Goal: Task Accomplishment & Management: Use online tool/utility

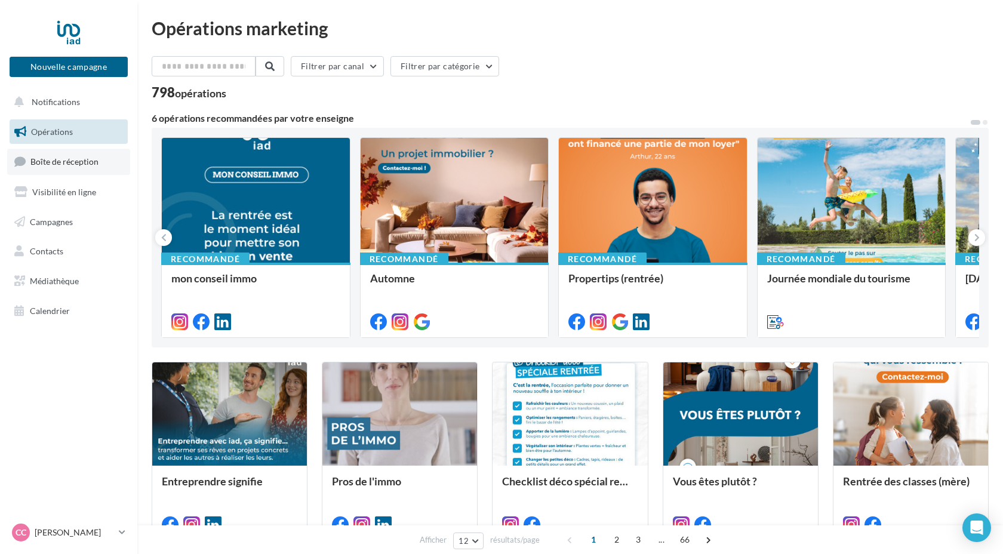
click at [60, 165] on span "Boîte de réception" at bounding box center [64, 161] width 68 height 10
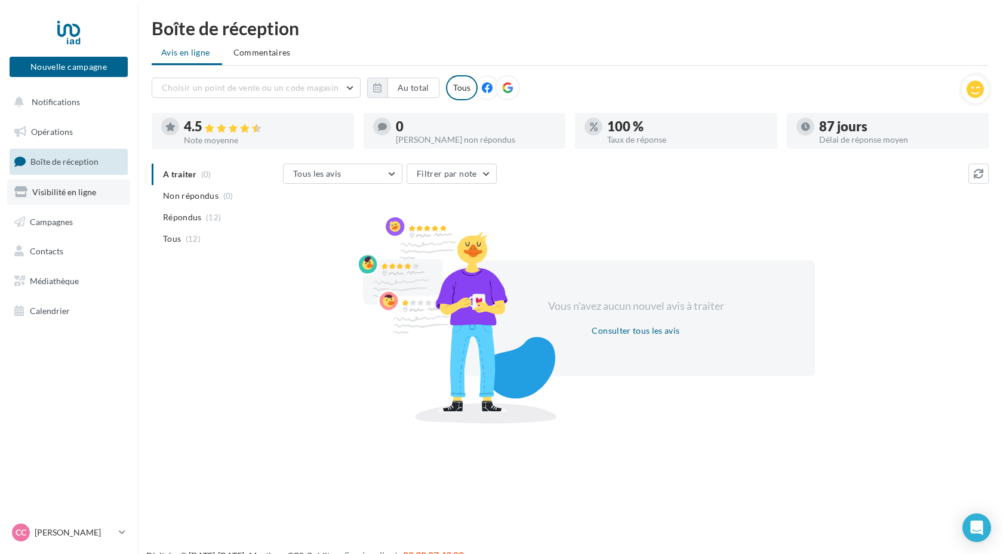
click at [70, 193] on span "Visibilité en ligne" at bounding box center [64, 192] width 64 height 10
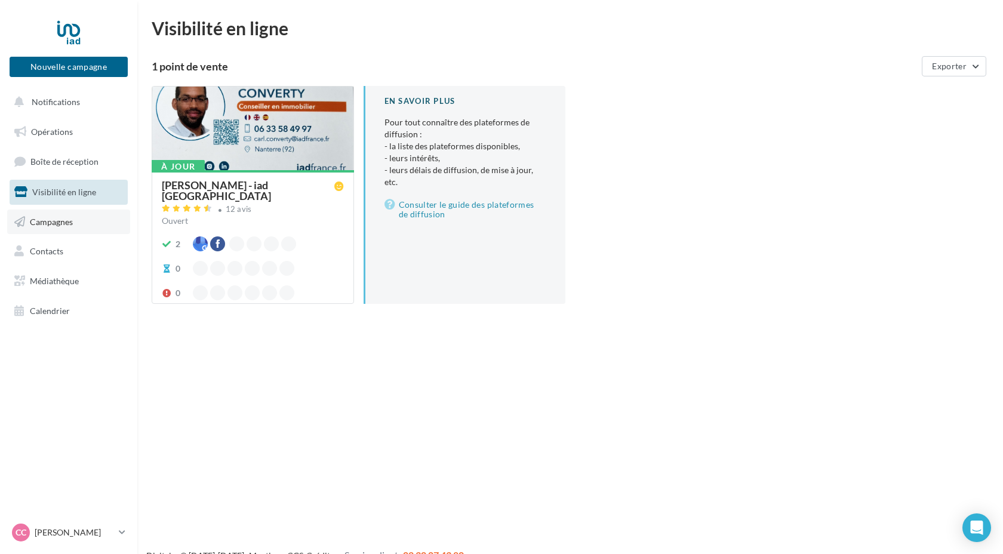
click at [65, 222] on span "Campagnes" at bounding box center [51, 221] width 43 height 10
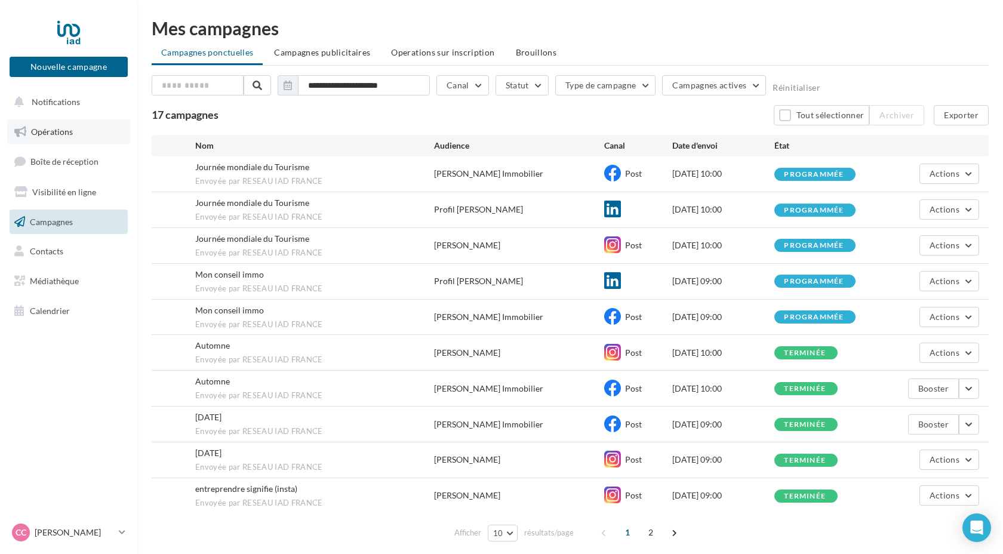
click at [58, 136] on span "Opérations" at bounding box center [52, 132] width 42 height 10
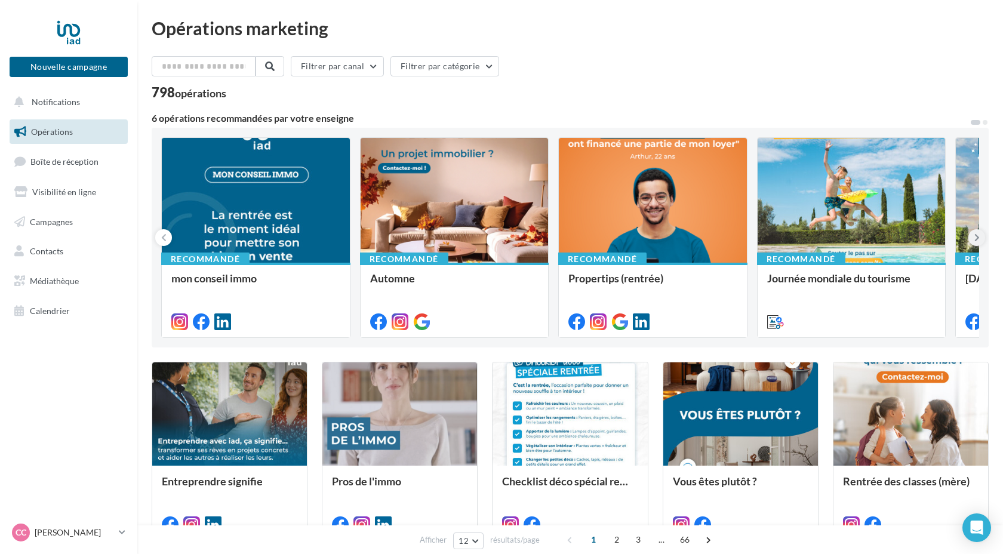
click at [974, 241] on icon at bounding box center [976, 238] width 5 height 12
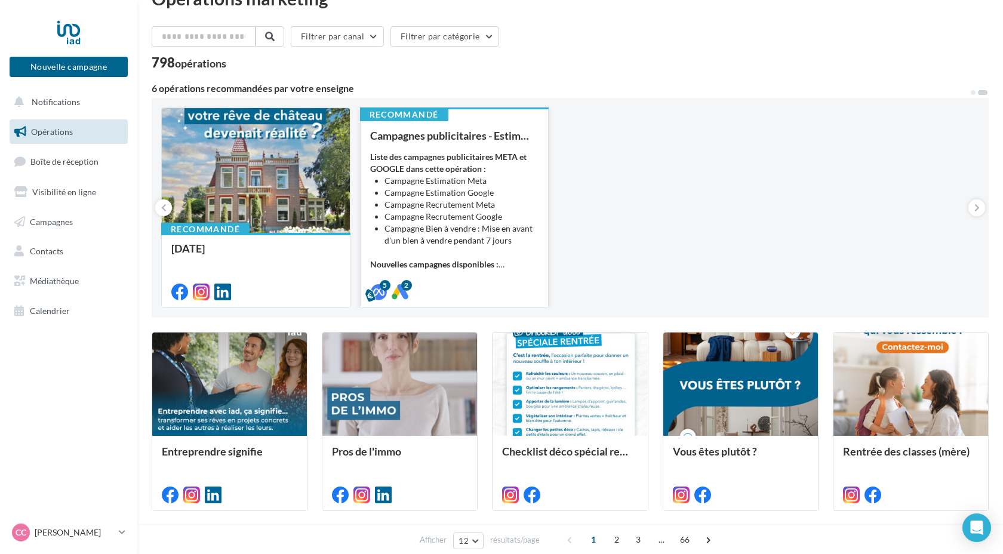
scroll to position [30, 0]
click at [448, 247] on div "Liste des campagnes publicitaires META et GOOGLE dans cette opération : Campagn…" at bounding box center [454, 209] width 169 height 119
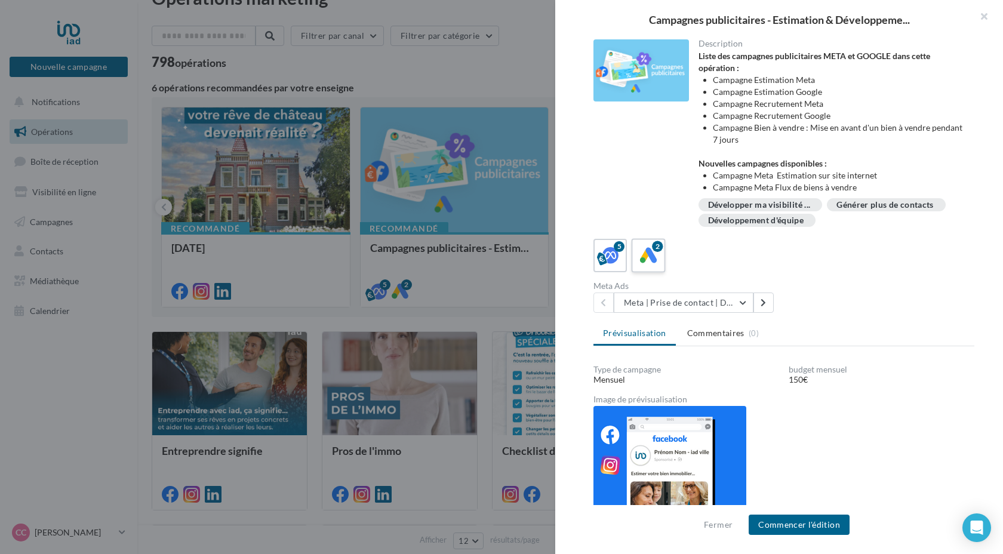
click at [651, 255] on icon at bounding box center [648, 255] width 17 height 17
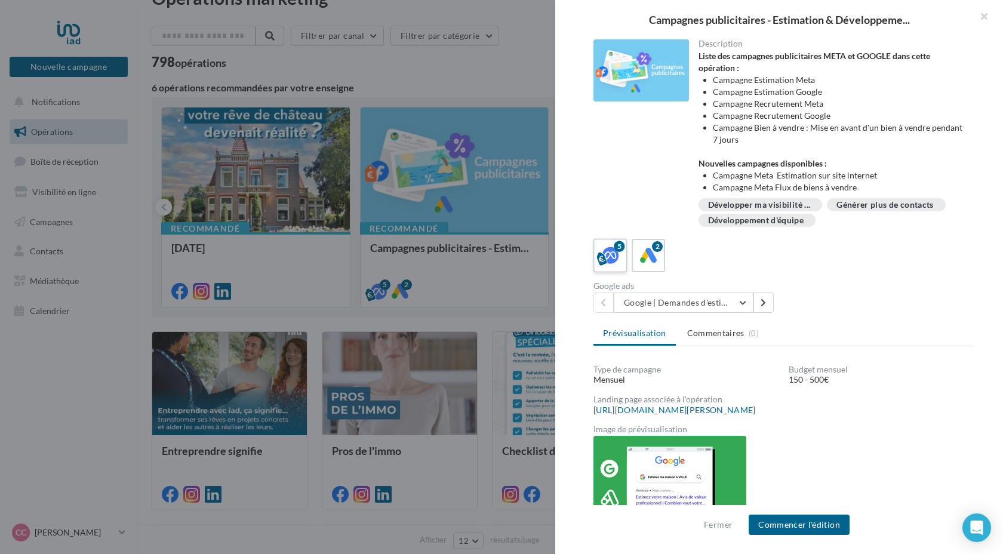
click at [614, 255] on icon at bounding box center [610, 255] width 17 height 17
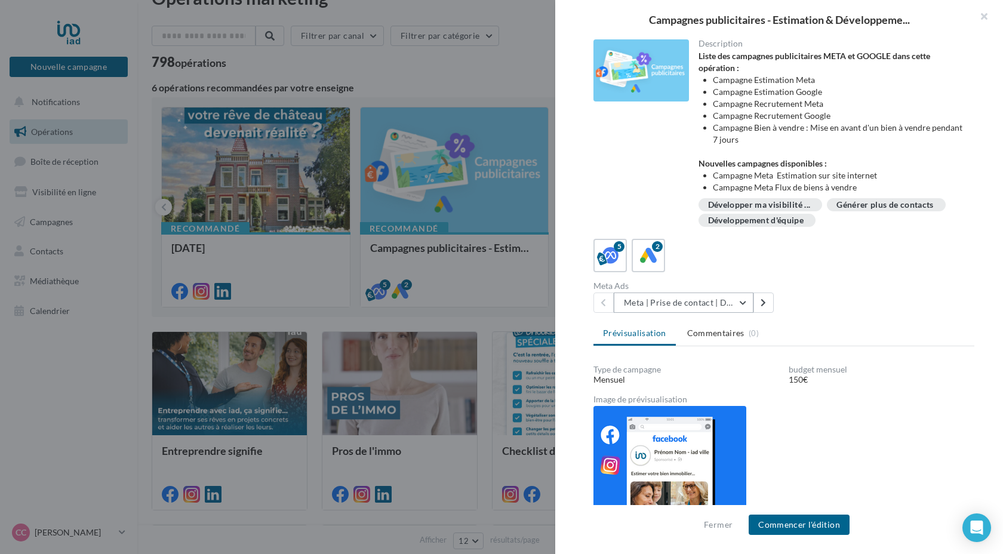
click at [740, 302] on button "Meta | Prise de contact | Demandes d'estimation" at bounding box center [684, 302] width 140 height 20
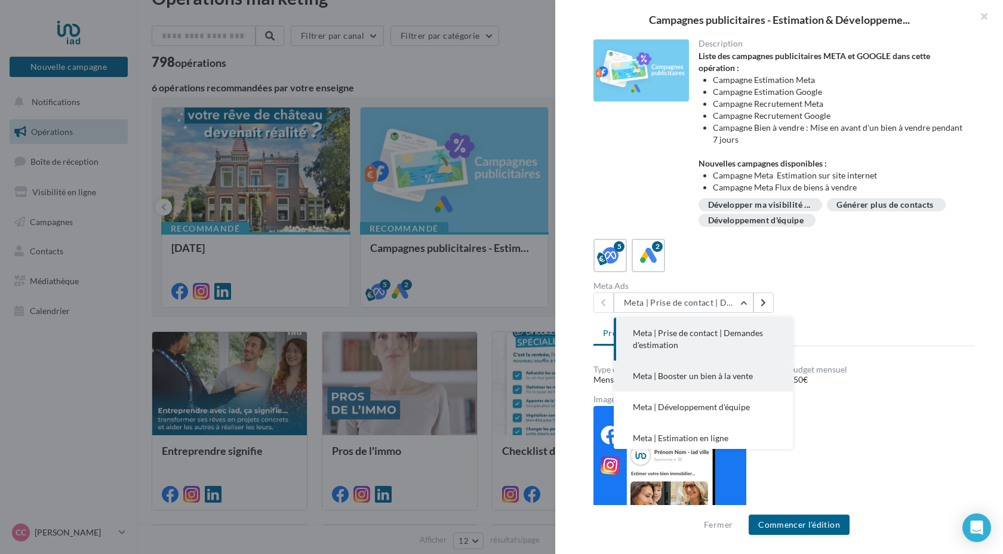
click at [738, 377] on span "Meta | Booster un bien à la vente" at bounding box center [693, 376] width 120 height 10
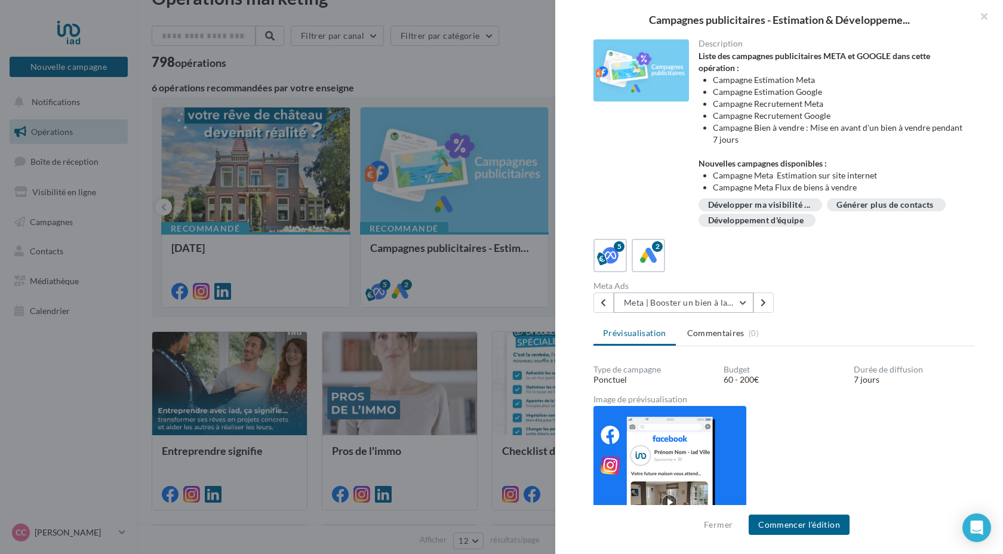
click at [744, 301] on button "Meta | Booster un bien à la vente" at bounding box center [684, 302] width 140 height 20
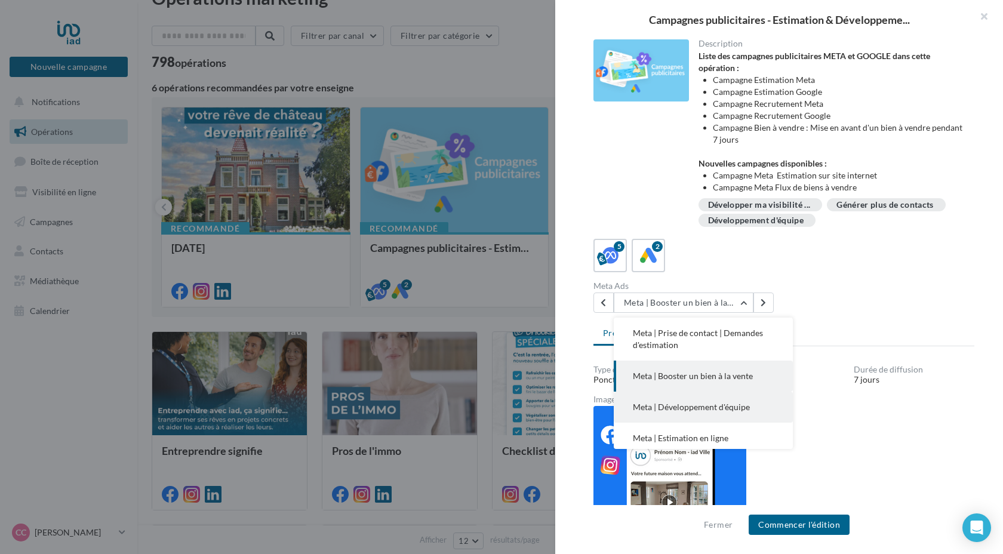
click at [716, 408] on span "Meta | Développement d'équipe" at bounding box center [691, 407] width 117 height 10
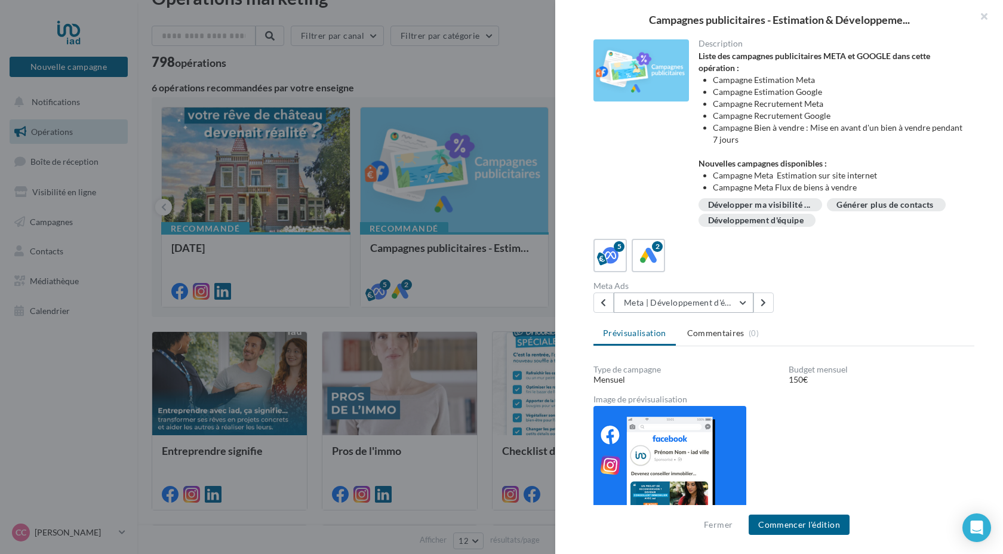
click at [737, 304] on button "Meta | Développement d'équipe" at bounding box center [684, 302] width 140 height 20
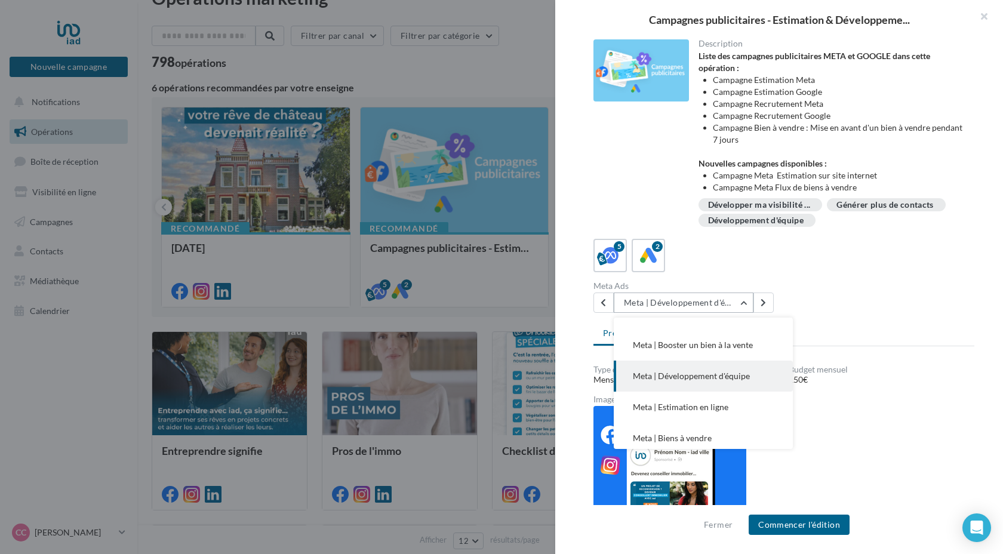
scroll to position [36, 0]
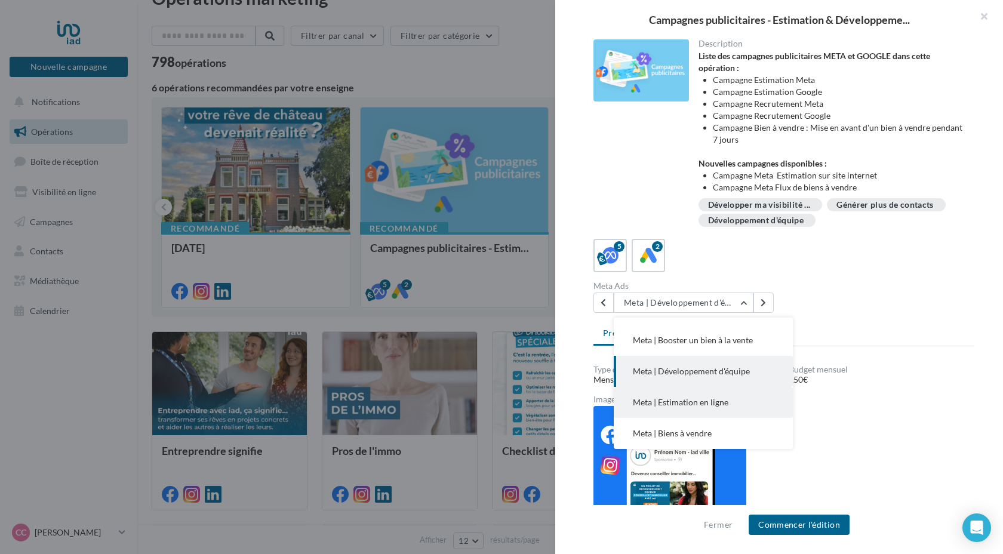
click at [720, 402] on span "Meta | Estimation en ligne" at bounding box center [681, 402] width 96 height 10
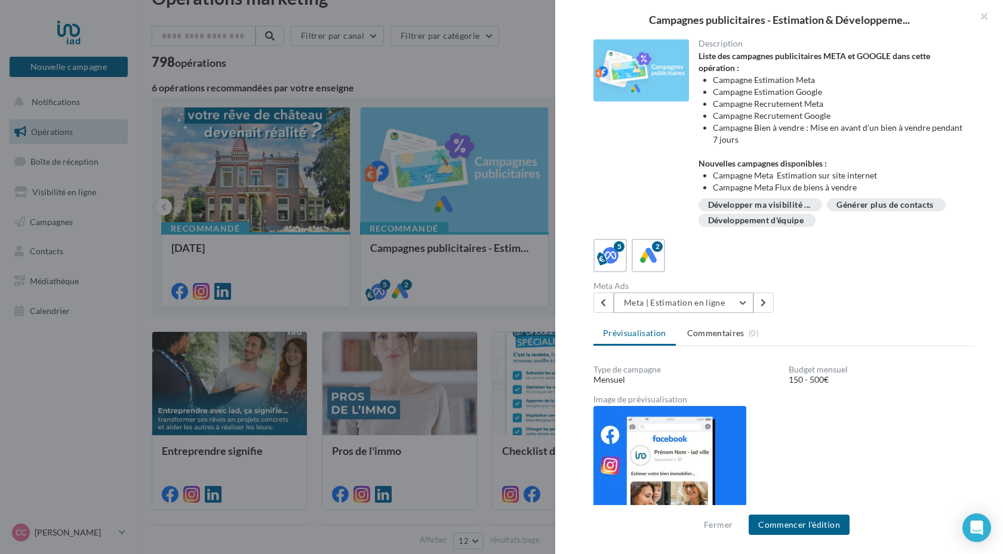
click at [743, 304] on button "Meta | Estimation en ligne" at bounding box center [684, 302] width 140 height 20
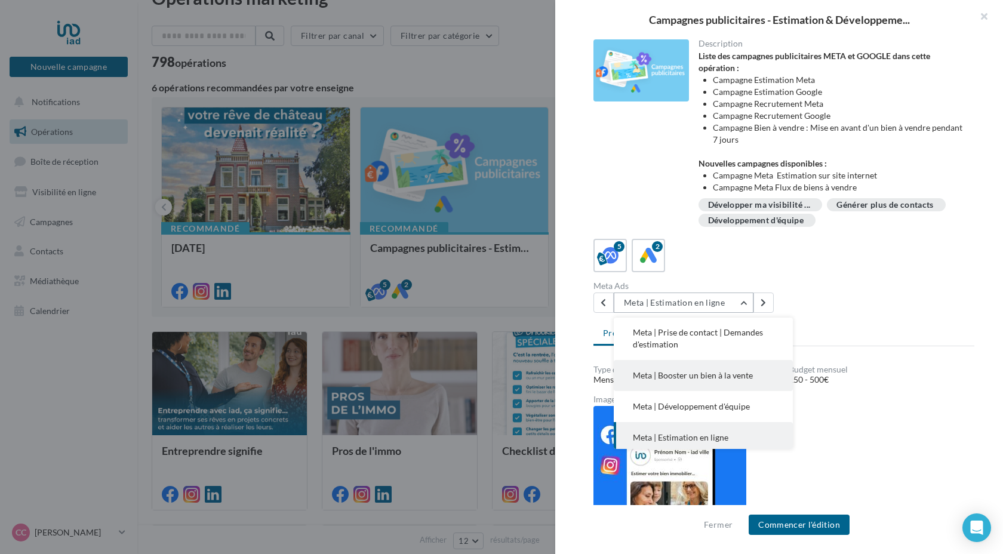
scroll to position [0, 0]
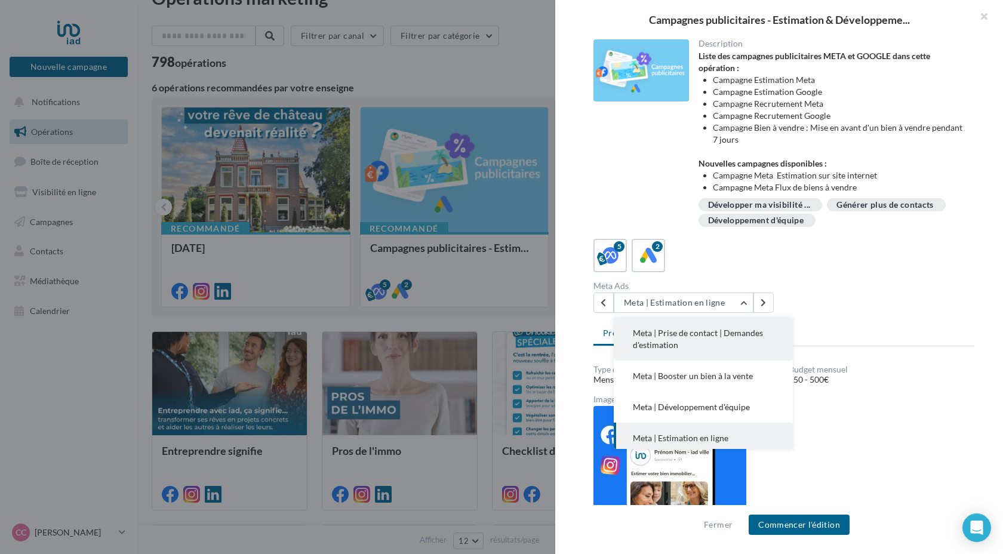
click at [709, 335] on span "Meta | Prise de contact | Demandes d'estimation" at bounding box center [698, 339] width 130 height 22
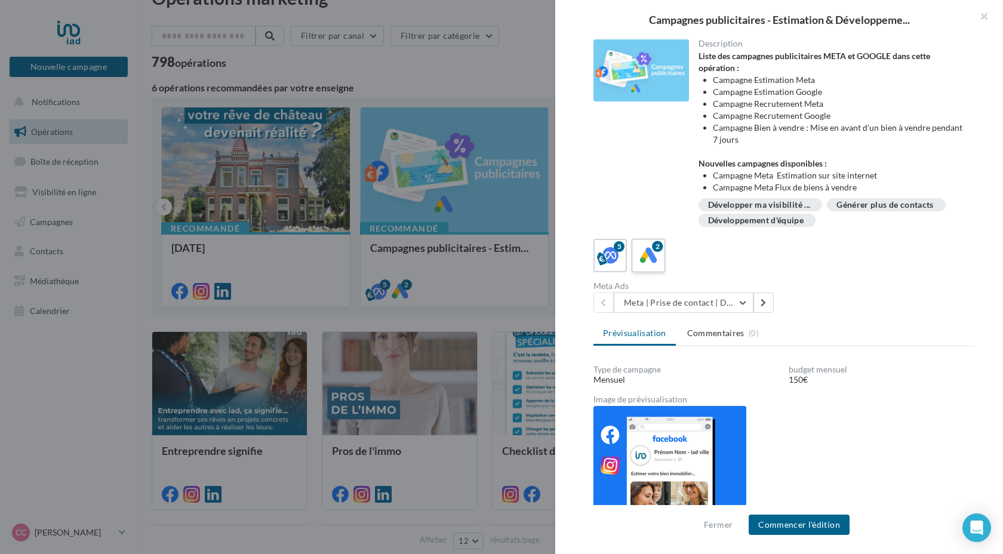
click at [649, 261] on icon at bounding box center [648, 255] width 17 height 17
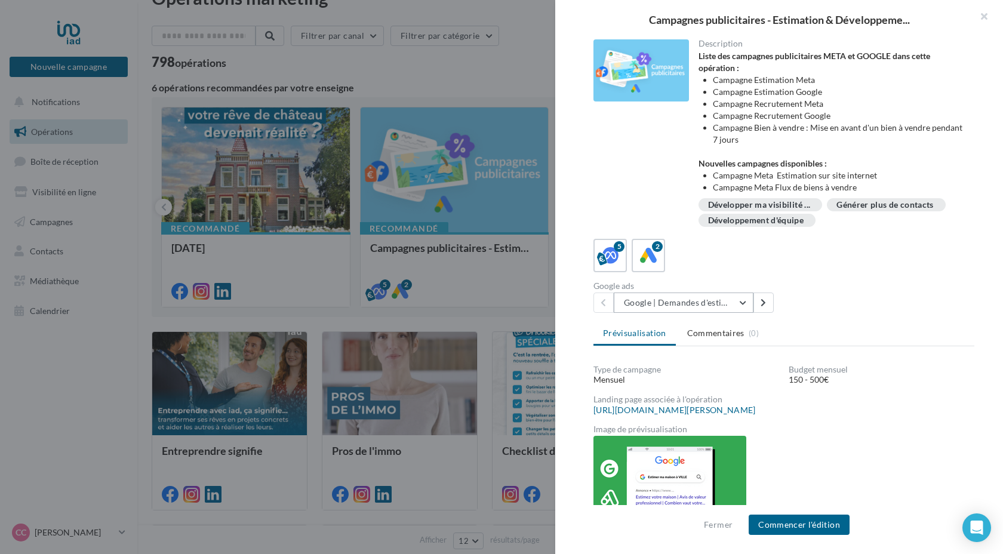
click at [743, 303] on button "Google | Demandes d'estimation" at bounding box center [684, 302] width 140 height 20
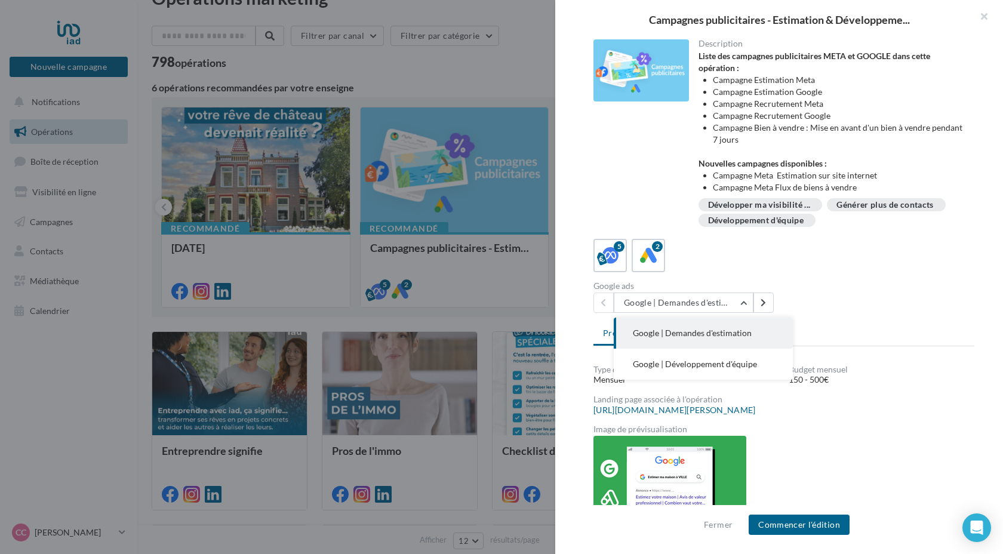
click at [757, 332] on button "Google | Demandes d'estimation" at bounding box center [703, 333] width 179 height 31
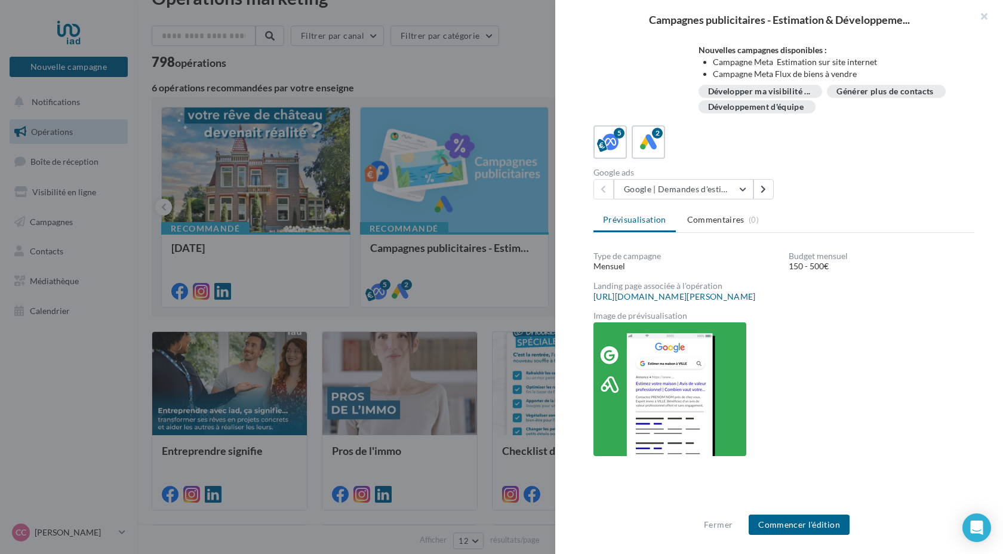
scroll to position [129, 0]
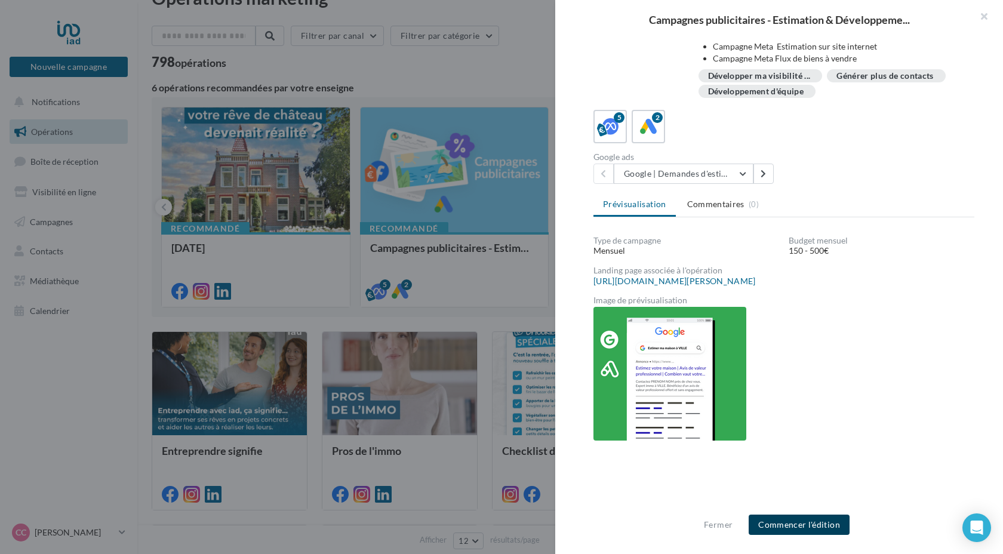
click at [815, 524] on button "Commencer l'édition" at bounding box center [799, 525] width 101 height 20
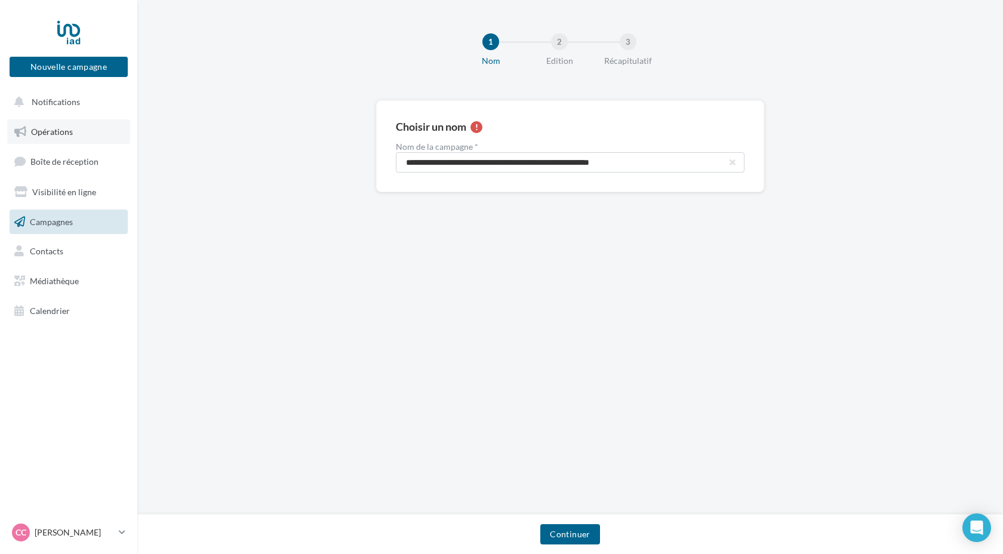
click at [63, 137] on link "Opérations" at bounding box center [68, 131] width 123 height 25
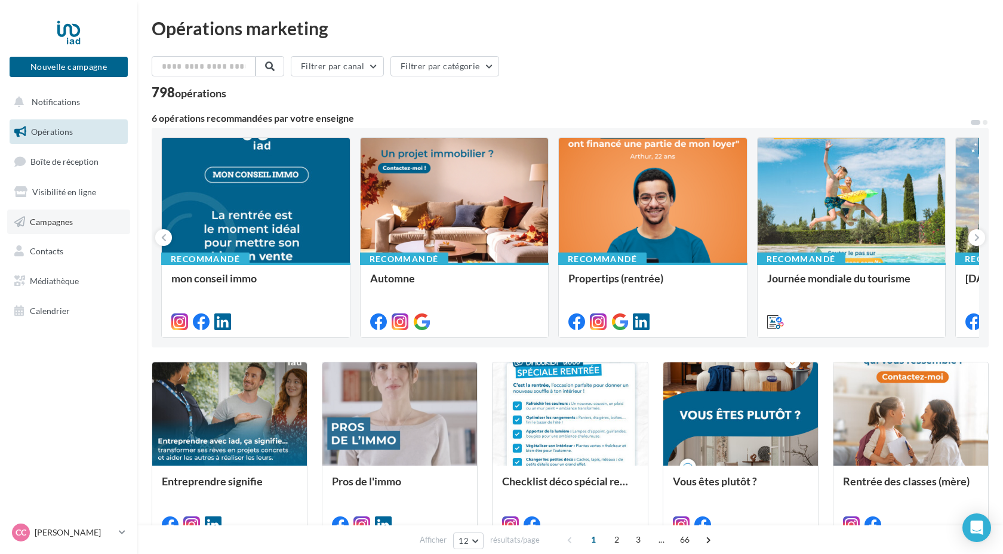
click at [53, 224] on span "Campagnes" at bounding box center [51, 221] width 43 height 10
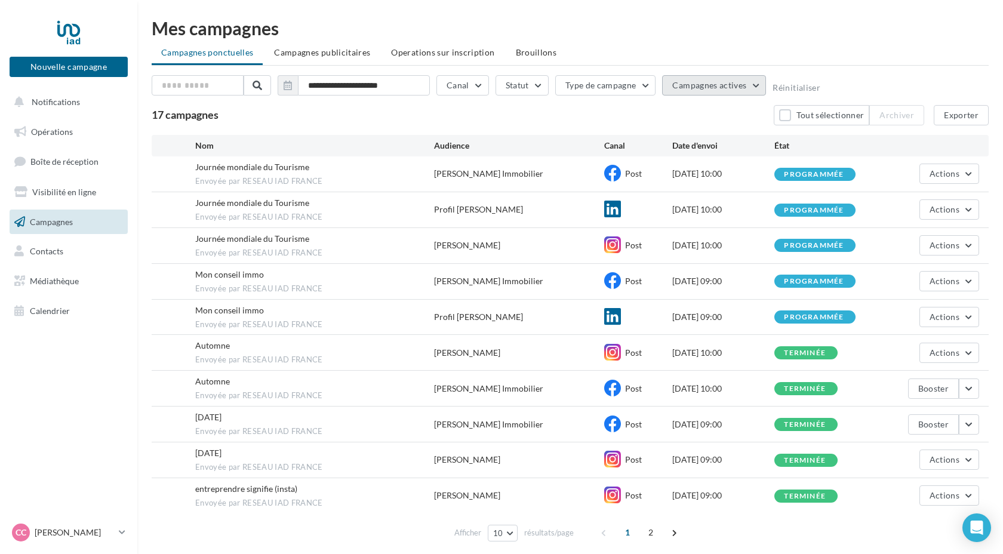
click at [753, 87] on button "Campagnes actives" at bounding box center [714, 85] width 104 height 20
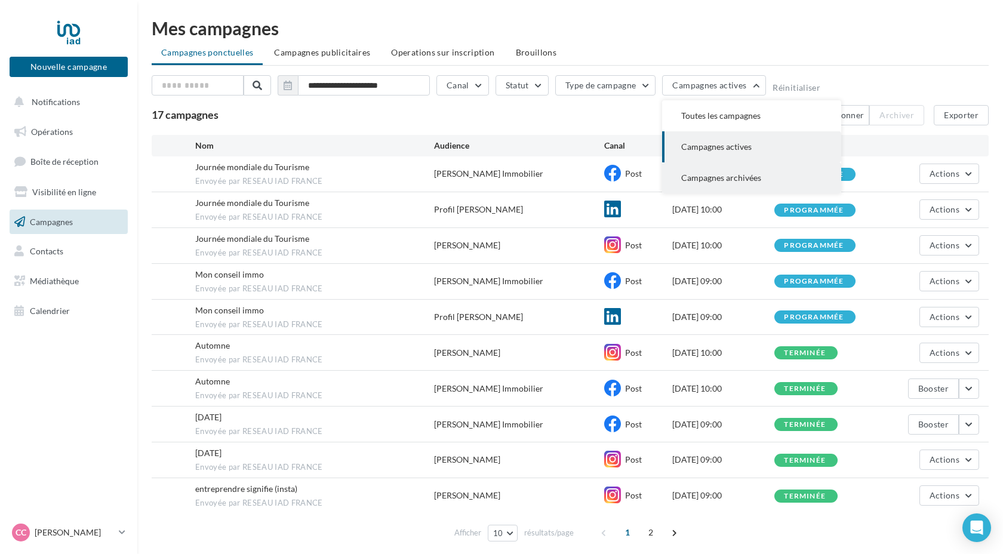
click at [741, 178] on span "Campagnes archivées" at bounding box center [721, 178] width 80 height 10
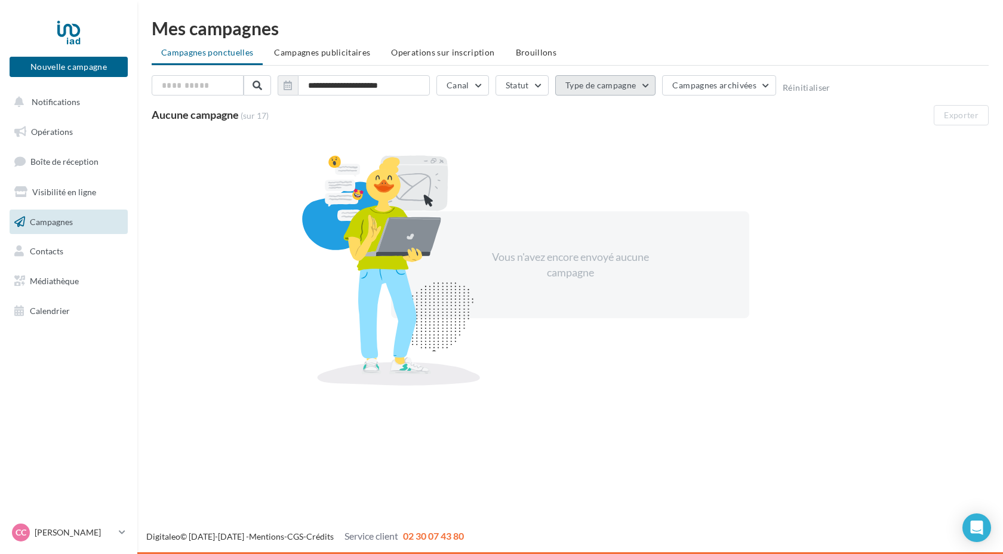
click at [636, 80] on button "Type de campagne" at bounding box center [605, 85] width 101 height 20
click at [64, 133] on span "Opérations" at bounding box center [52, 132] width 42 height 10
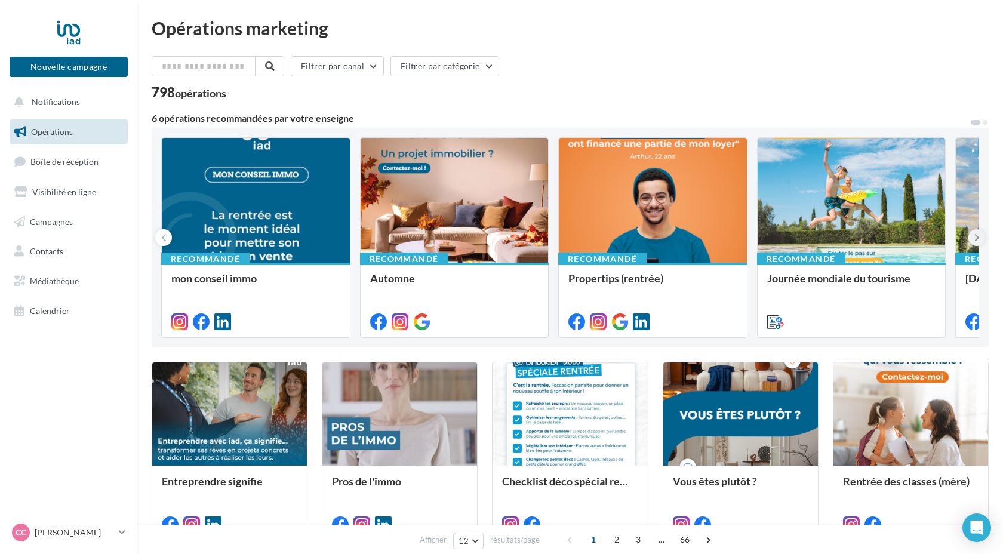
click at [974, 239] on icon at bounding box center [976, 238] width 5 height 12
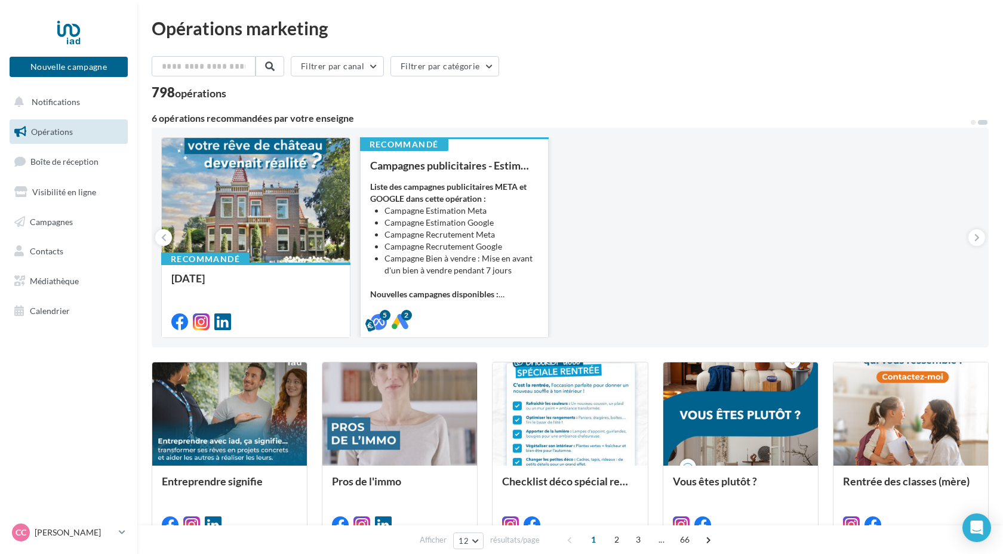
click at [491, 261] on li "Campagne Bien à vendre : Mise en avant d'un bien à vendre pendant 7 jours" at bounding box center [461, 264] width 155 height 24
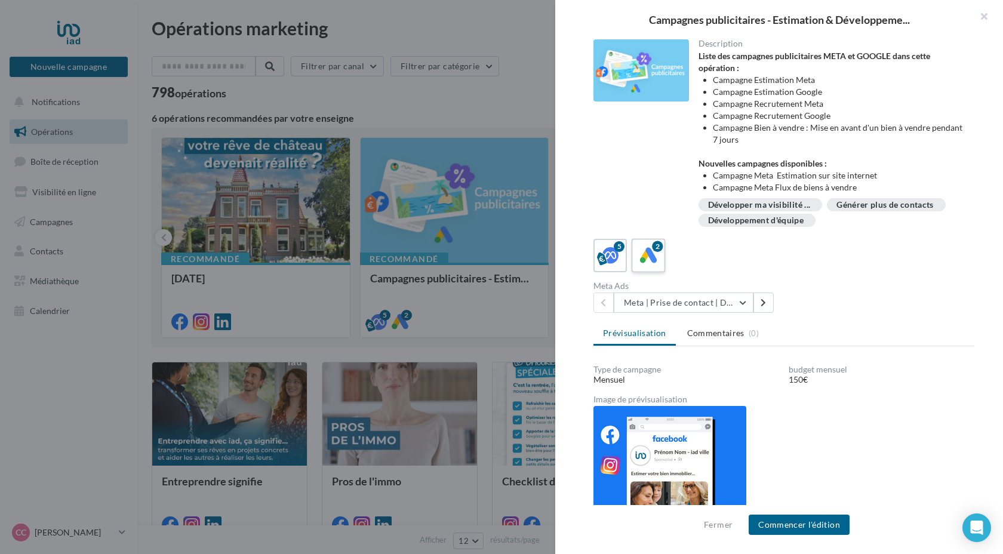
click at [648, 264] on span at bounding box center [648, 256] width 17 height 19
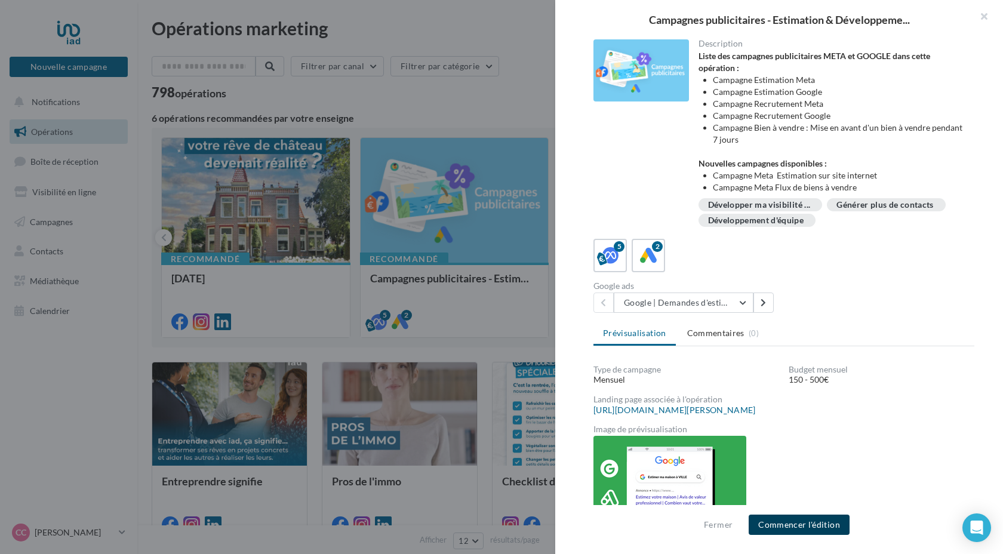
click at [824, 522] on button "Commencer l'édition" at bounding box center [799, 525] width 101 height 20
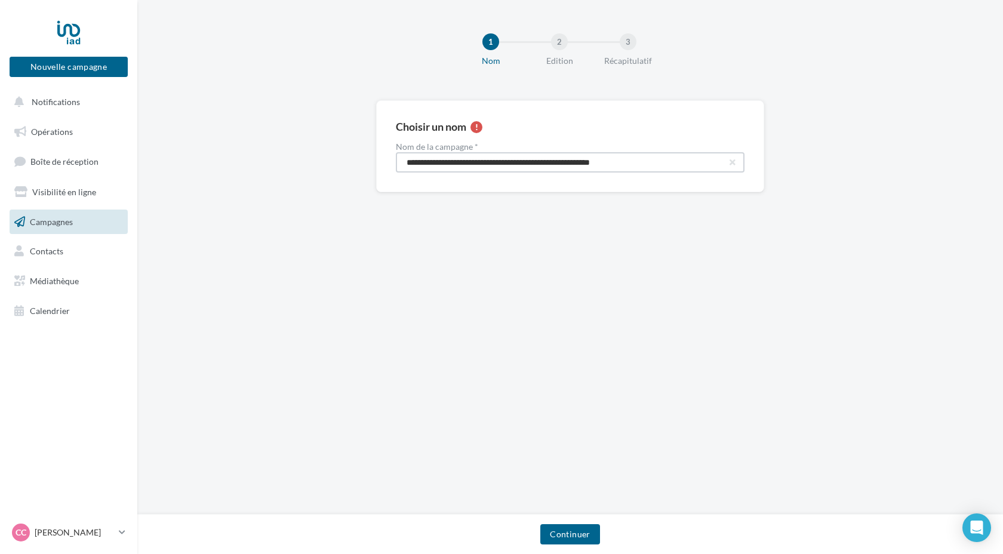
click at [651, 161] on input "**********" at bounding box center [570, 162] width 349 height 20
type input "**********"
click at [571, 531] on button "Continuer" at bounding box center [569, 534] width 59 height 20
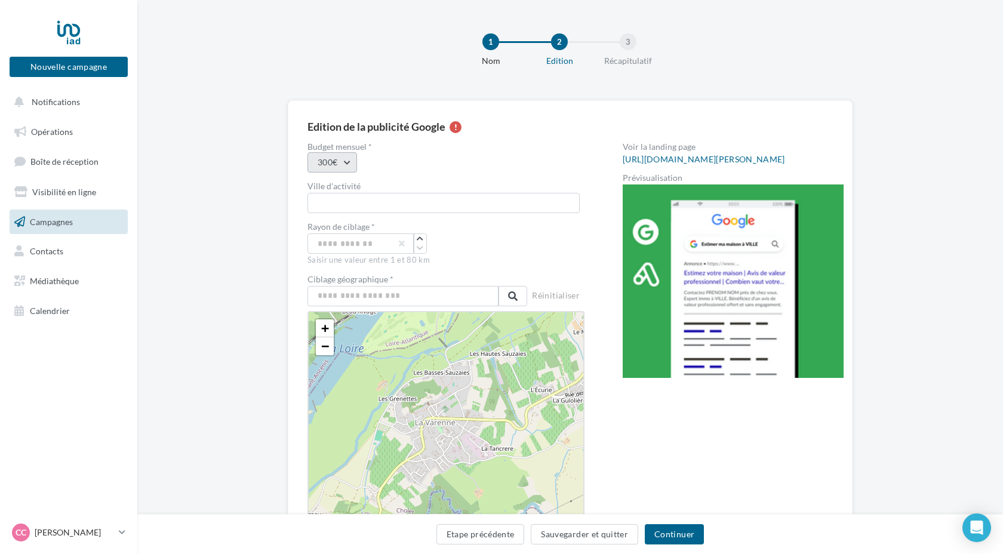
click at [344, 164] on button "300€" at bounding box center [332, 162] width 50 height 20
click at [339, 190] on div "150€" at bounding box center [382, 193] width 148 height 31
click at [324, 207] on input "text" at bounding box center [443, 203] width 272 height 20
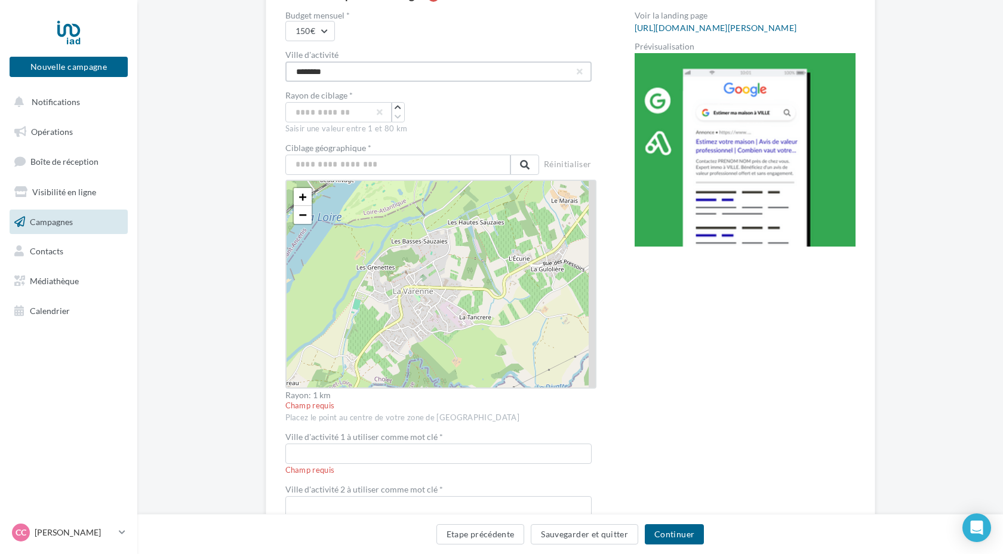
scroll to position [127, 0]
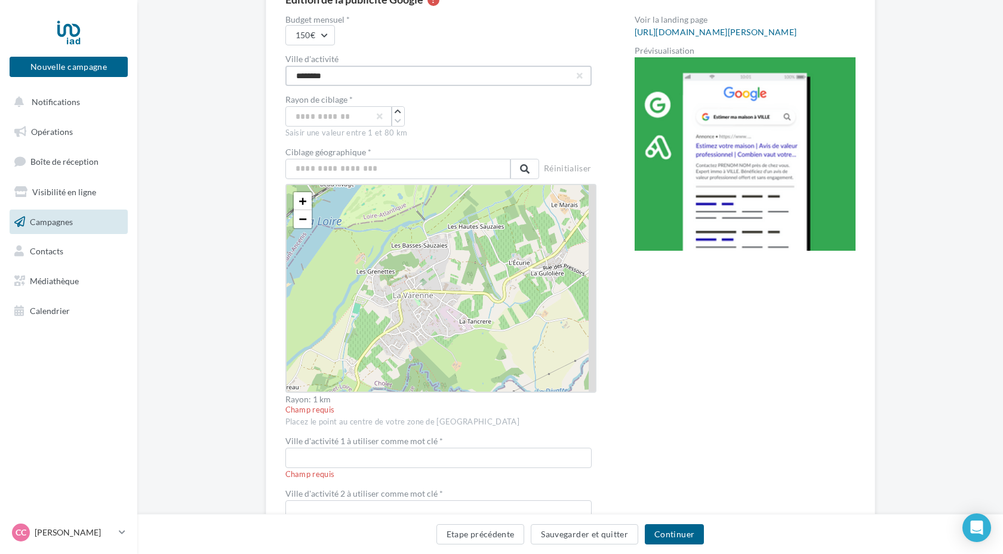
type input "********"
click at [315, 116] on input "*" at bounding box center [338, 116] width 106 height 20
type input "*"
type input "**"
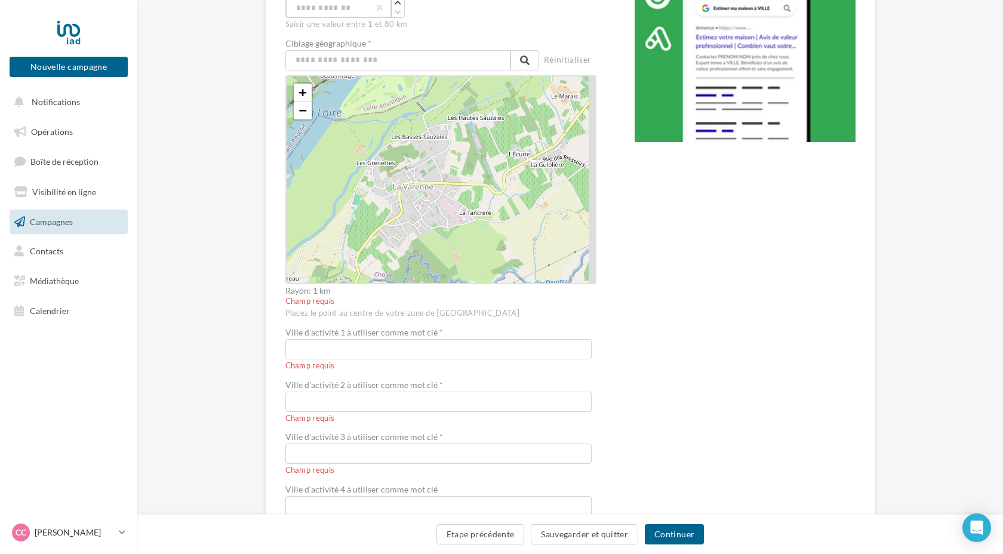
scroll to position [242, 0]
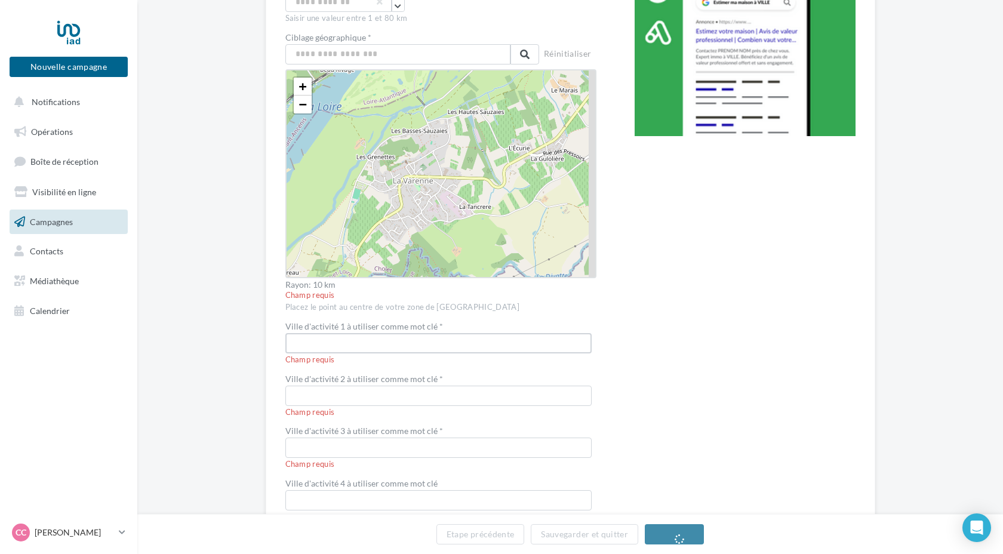
click at [298, 339] on input "text" at bounding box center [438, 343] width 306 height 20
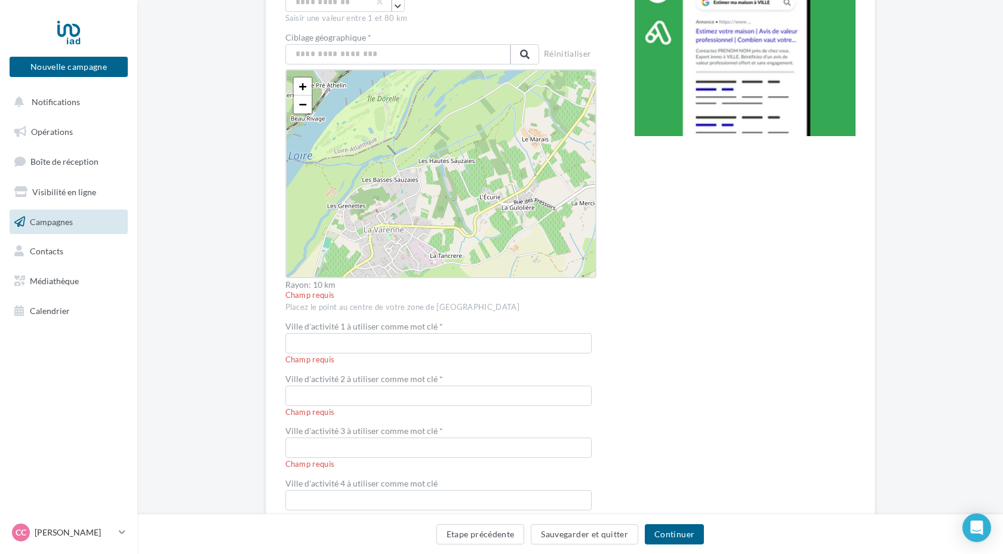
drag, startPoint x: 470, startPoint y: 157, endPoint x: 441, endPoint y: 206, distance: 57.0
click at [441, 206] on div "+ − Leaflet" at bounding box center [440, 173] width 311 height 209
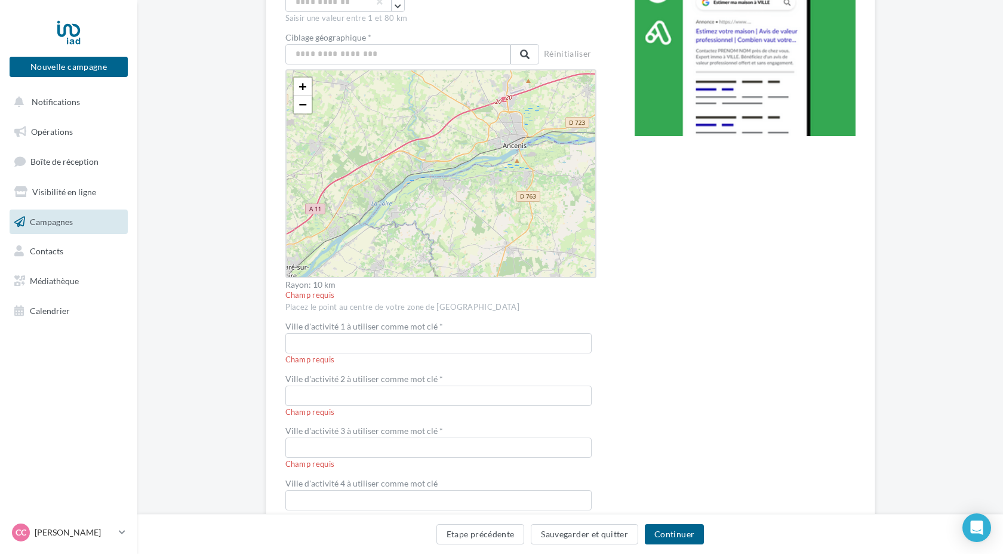
drag, startPoint x: 472, startPoint y: 174, endPoint x: 424, endPoint y: 201, distance: 54.8
click at [424, 201] on div "+ − Leaflet" at bounding box center [440, 173] width 311 height 209
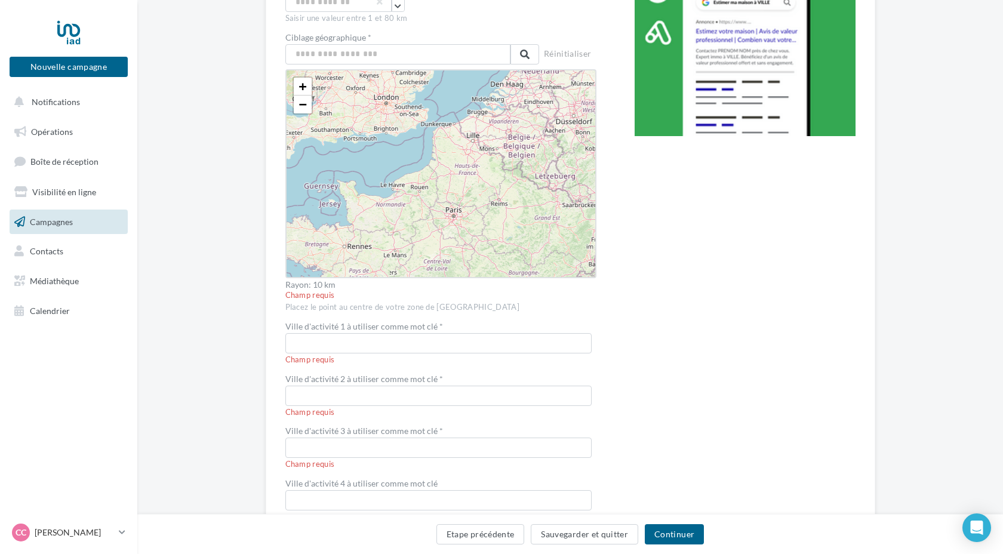
drag, startPoint x: 535, startPoint y: 143, endPoint x: 460, endPoint y: 220, distance: 108.5
click at [460, 220] on div "+ − Leaflet" at bounding box center [440, 173] width 311 height 209
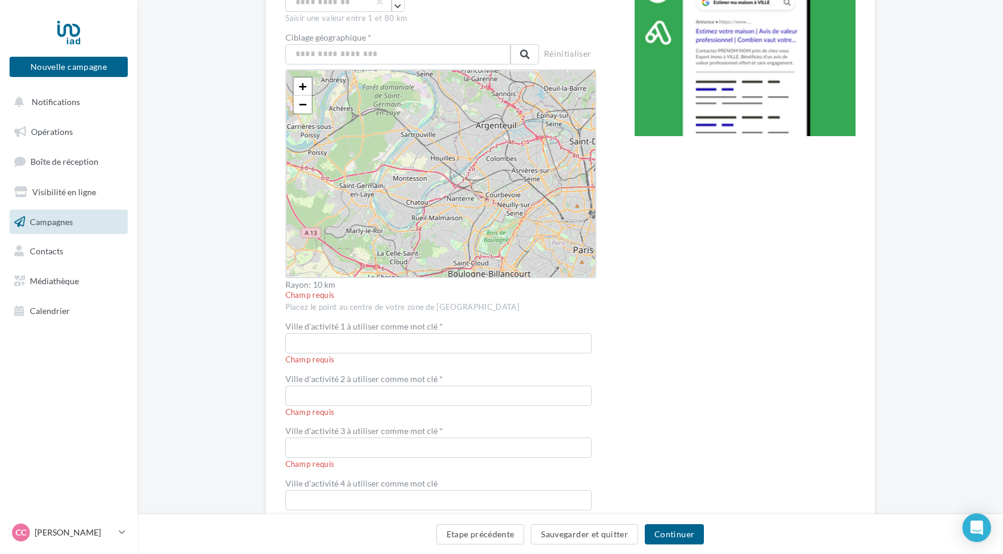
drag, startPoint x: 482, startPoint y: 233, endPoint x: 474, endPoint y: 155, distance: 78.0
click at [474, 155] on div "+ − Leaflet" at bounding box center [440, 173] width 311 height 209
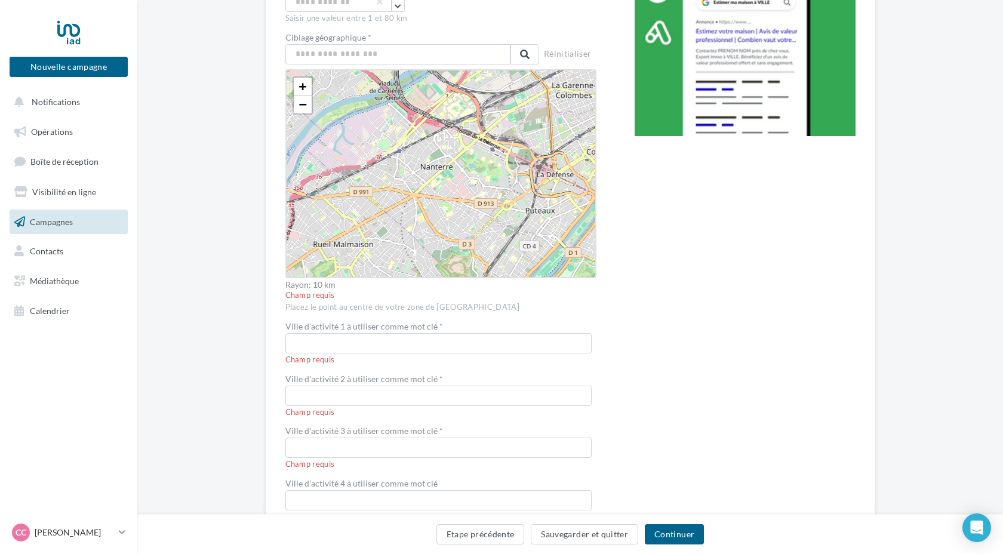
drag, startPoint x: 464, startPoint y: 201, endPoint x: 465, endPoint y: 134, distance: 66.9
click at [464, 134] on div "+ − Leaflet" at bounding box center [440, 173] width 311 height 209
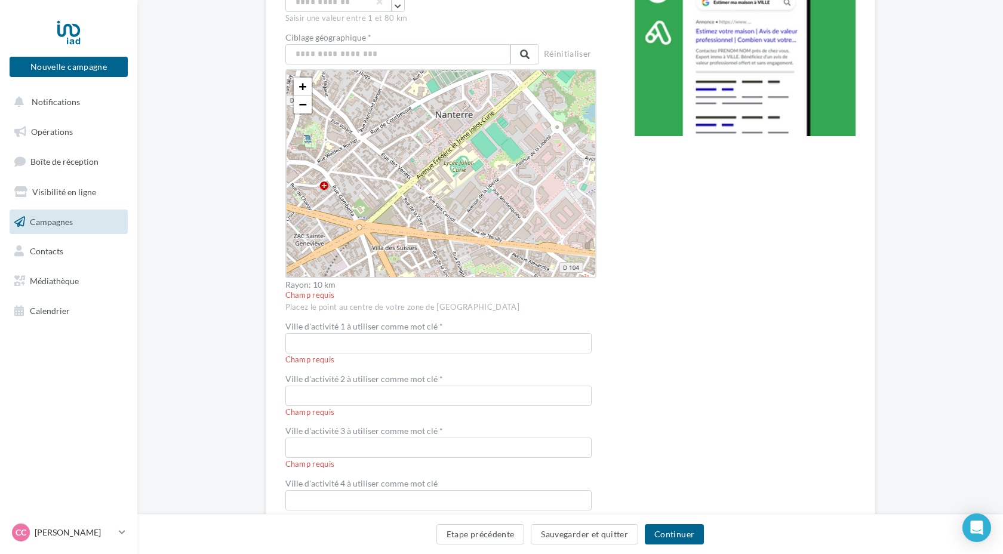
drag, startPoint x: 458, startPoint y: 191, endPoint x: 495, endPoint y: 109, distance: 89.5
click at [495, 109] on div "+ − Leaflet" at bounding box center [440, 173] width 311 height 209
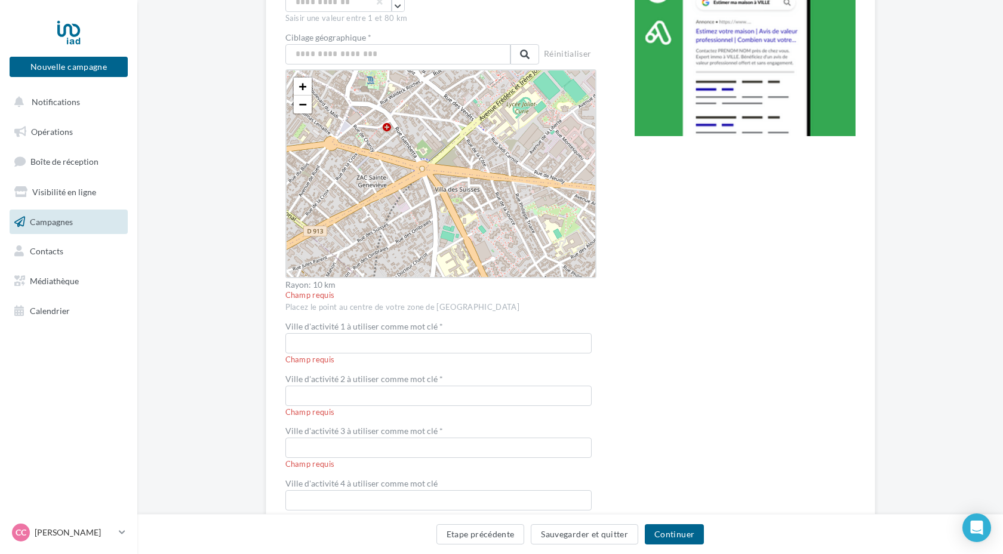
drag, startPoint x: 393, startPoint y: 198, endPoint x: 456, endPoint y: 138, distance: 86.6
click at [456, 138] on div "+ − Leaflet" at bounding box center [440, 173] width 311 height 209
click at [417, 171] on div "+ − Leaflet" at bounding box center [440, 173] width 311 height 209
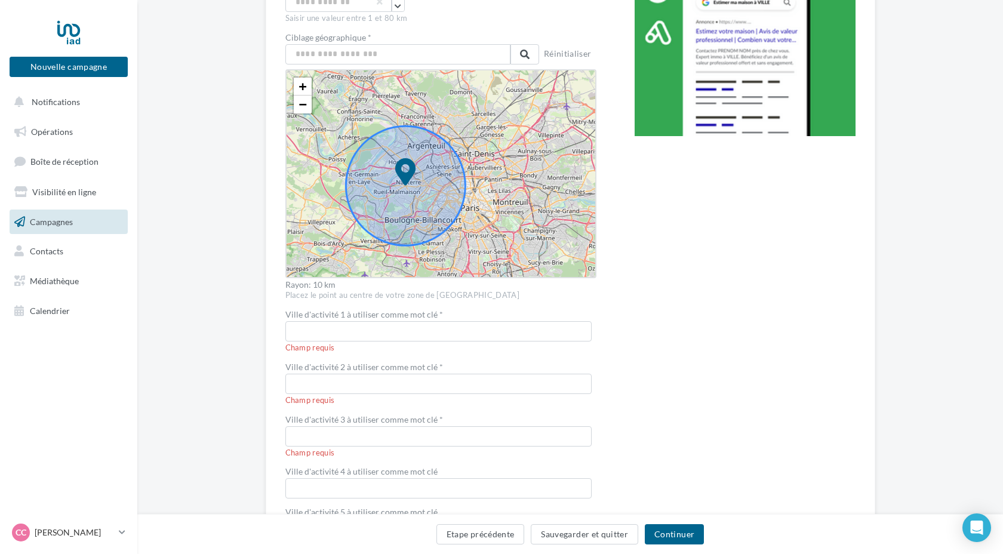
drag, startPoint x: 456, startPoint y: 181, endPoint x: 506, endPoint y: 164, distance: 52.5
click at [506, 164] on div "+ − Leaflet" at bounding box center [440, 173] width 311 height 209
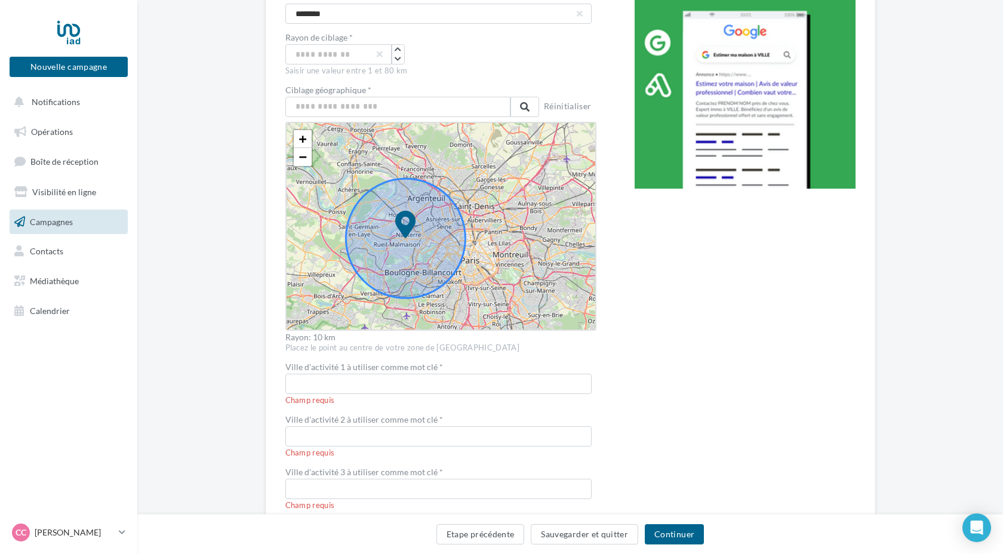
scroll to position [186, 0]
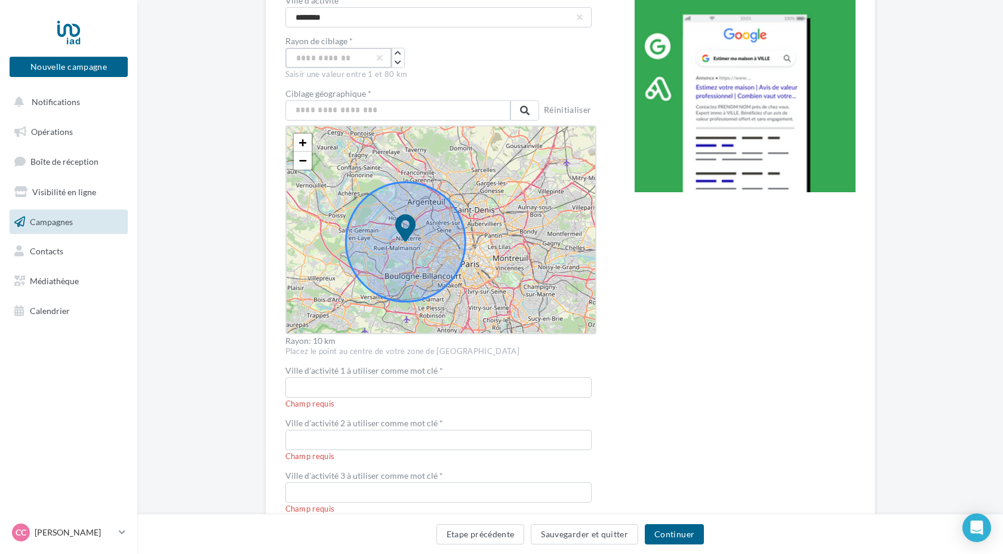
click at [318, 61] on input "**" at bounding box center [338, 58] width 106 height 20
type input "*"
click at [254, 110] on div "Edition de la publicité Google Budget mensuel * 150€ Ville d'activité Nanterre …" at bounding box center [570, 284] width 866 height 738
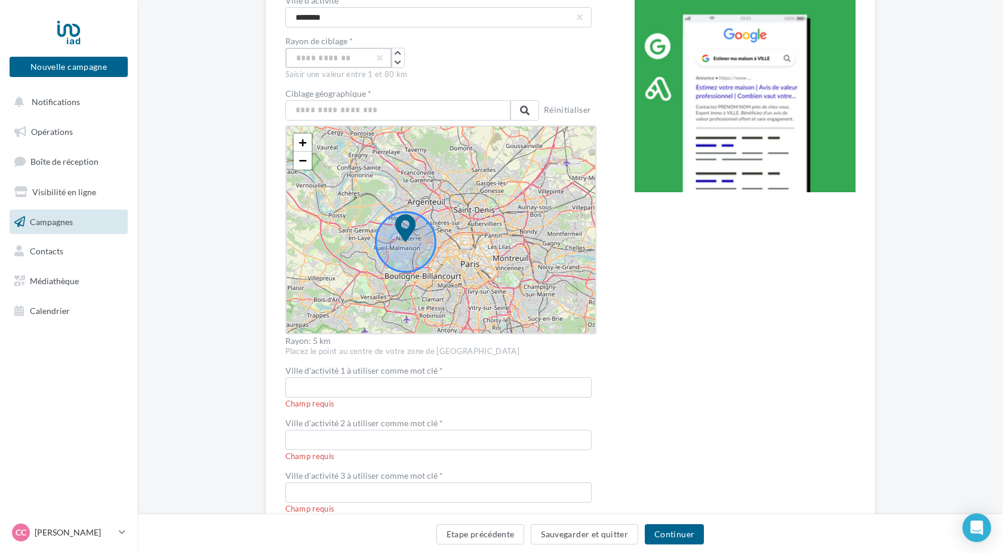
click at [304, 58] on input "*" at bounding box center [338, 58] width 106 height 20
type input "*"
click at [212, 162] on div "Edition de la publicité Google Budget mensuel * 150€ Ville d'activité Nanterre …" at bounding box center [570, 284] width 866 height 738
click at [314, 388] on input "text" at bounding box center [438, 387] width 306 height 20
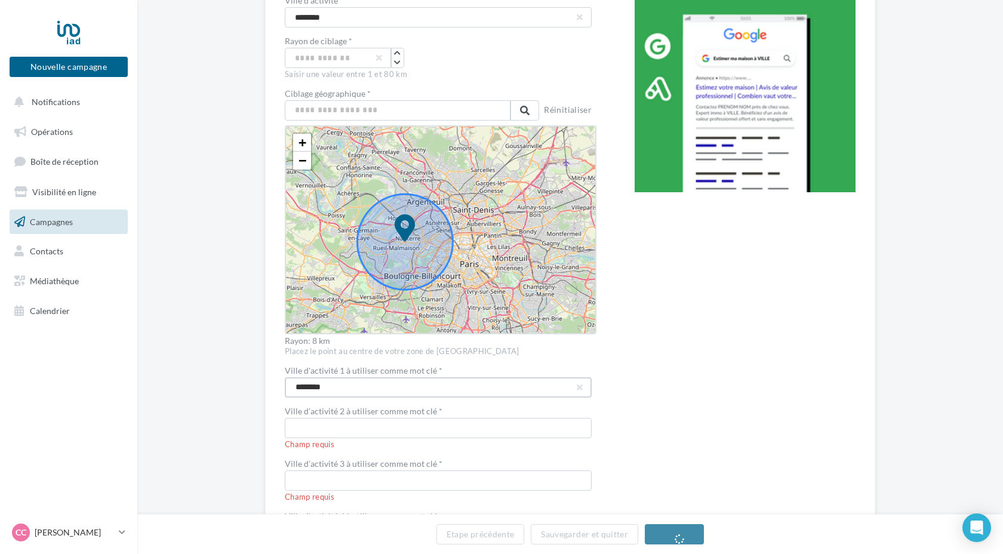
type input "********"
click at [307, 440] on div "Champ requis" at bounding box center [441, 444] width 312 height 11
click at [292, 427] on input "text" at bounding box center [438, 428] width 307 height 20
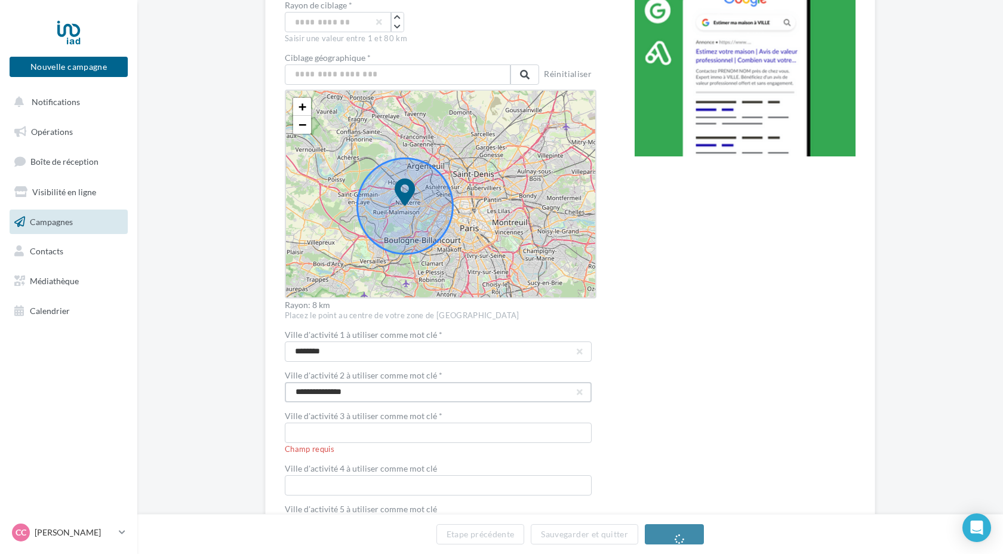
scroll to position [224, 0]
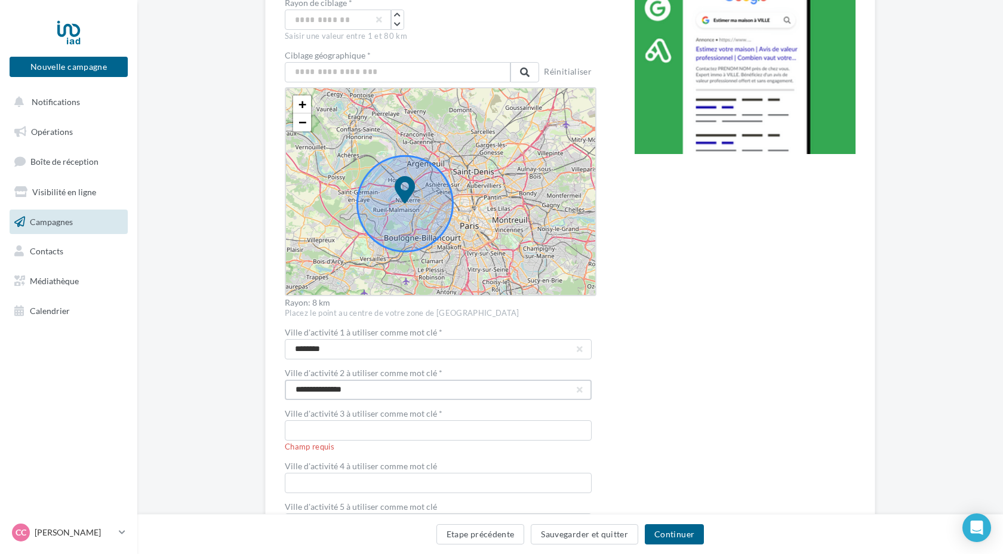
type input "**********"
click at [290, 436] on input "text" at bounding box center [438, 430] width 307 height 20
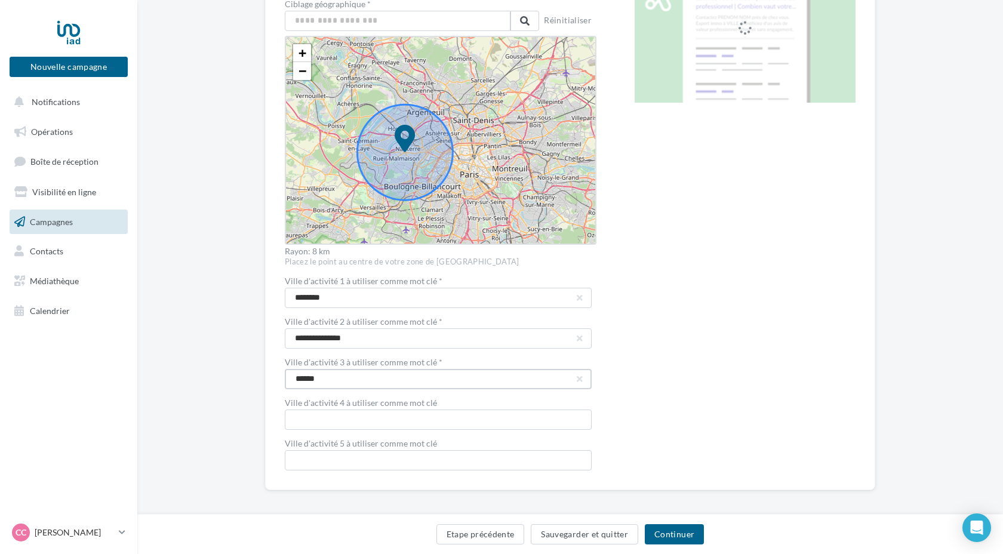
scroll to position [282, 0]
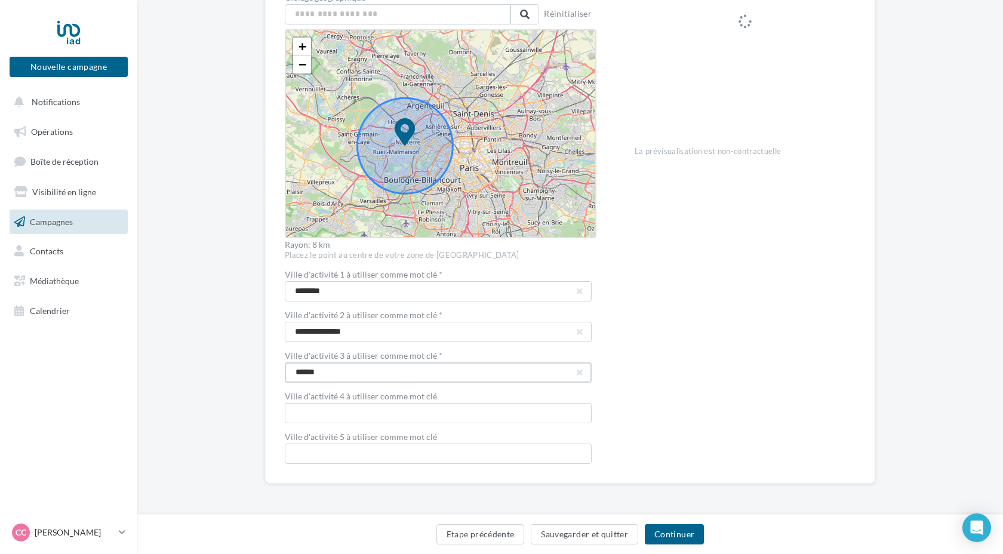
type input "******"
click at [289, 412] on input "text" at bounding box center [438, 413] width 307 height 20
type input "********"
click at [295, 451] on input "text" at bounding box center [438, 454] width 307 height 20
type input "********"
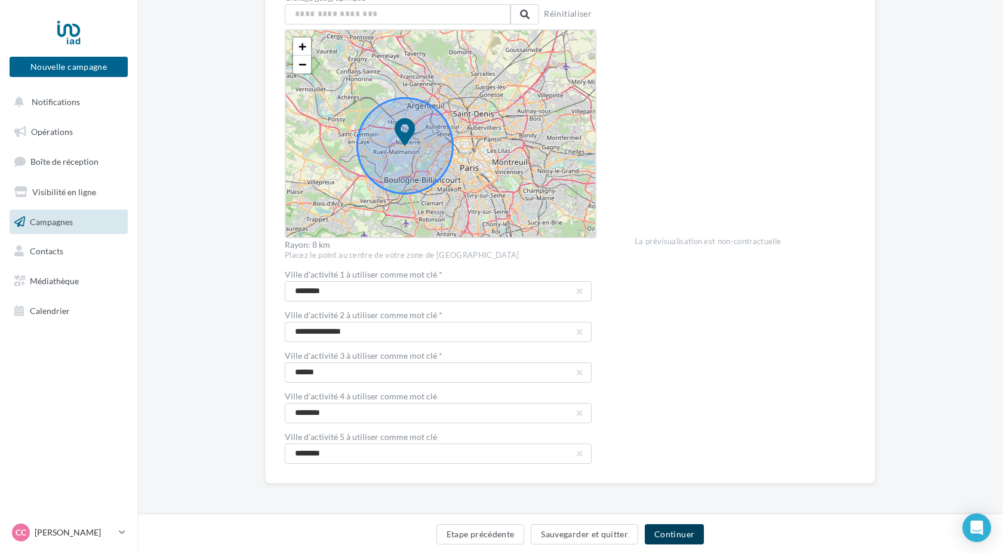
click at [678, 532] on button "Continuer" at bounding box center [674, 534] width 59 height 20
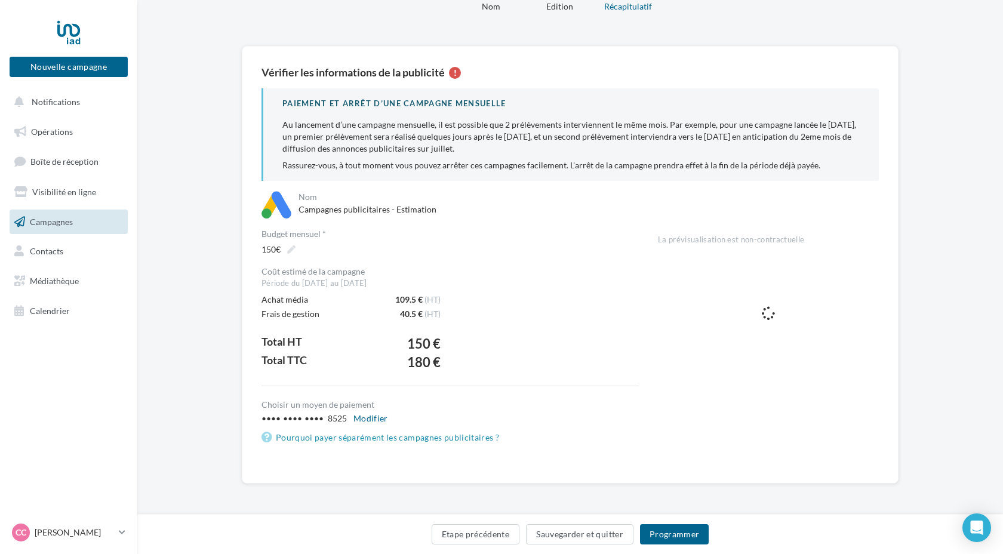
scroll to position [55, 0]
click at [593, 537] on button "Sauvegarder et quitter" at bounding box center [579, 534] width 107 height 20
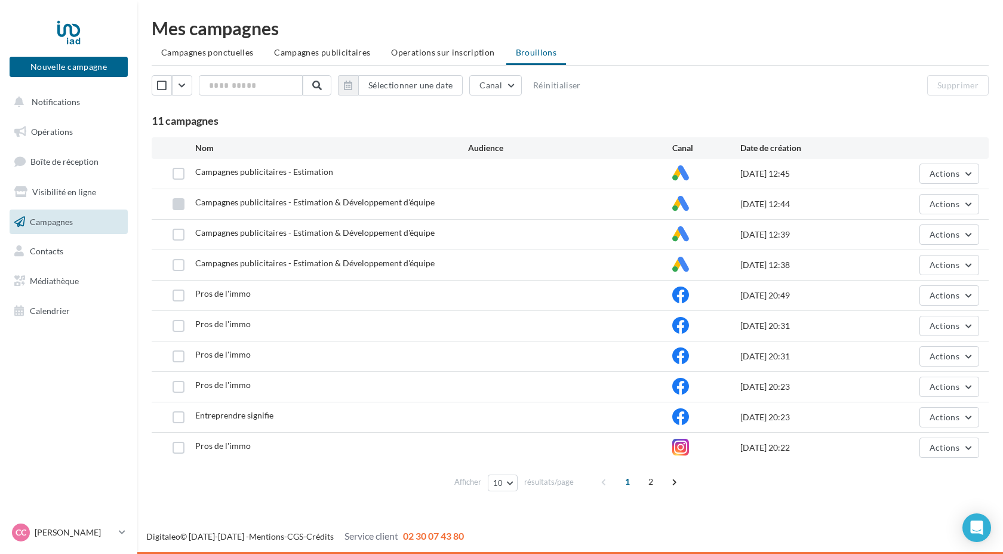
click at [180, 207] on label at bounding box center [179, 204] width 12 height 12
click at [180, 238] on label at bounding box center [179, 235] width 12 height 12
click at [179, 265] on label at bounding box center [179, 265] width 12 height 12
click at [182, 296] on label at bounding box center [179, 296] width 12 height 12
click at [180, 327] on label at bounding box center [179, 326] width 12 height 12
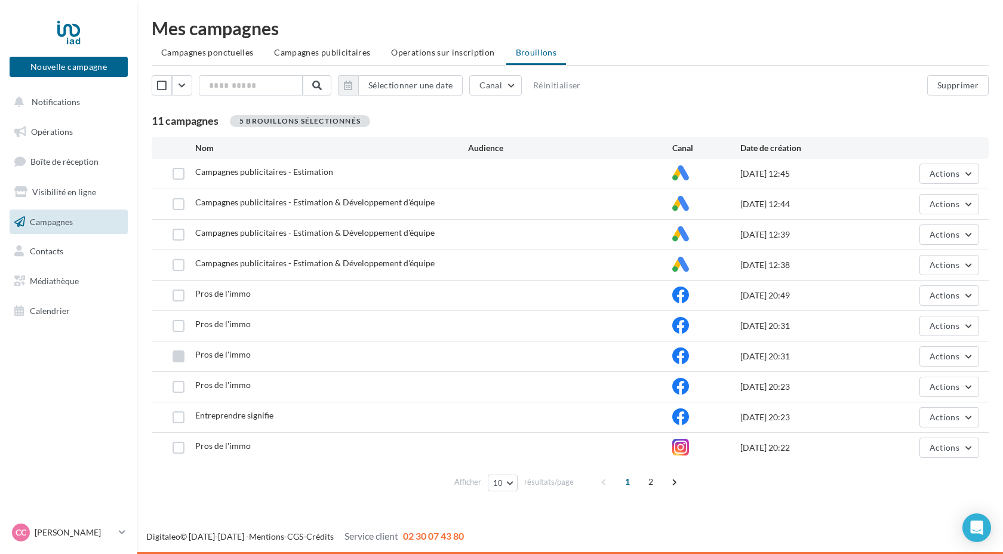
click at [179, 359] on label at bounding box center [179, 356] width 12 height 12
click at [180, 359] on label at bounding box center [179, 356] width 12 height 12
click at [181, 328] on label at bounding box center [179, 326] width 12 height 12
click at [182, 292] on label at bounding box center [179, 296] width 12 height 12
click at [962, 88] on button "Supprimer" at bounding box center [957, 85] width 61 height 20
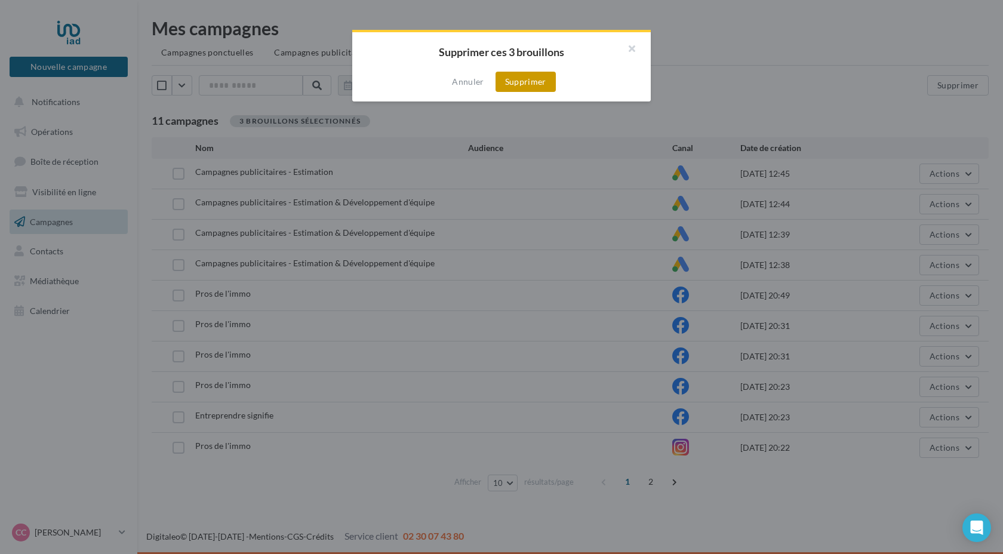
click at [542, 86] on button "Supprimer" at bounding box center [525, 82] width 60 height 20
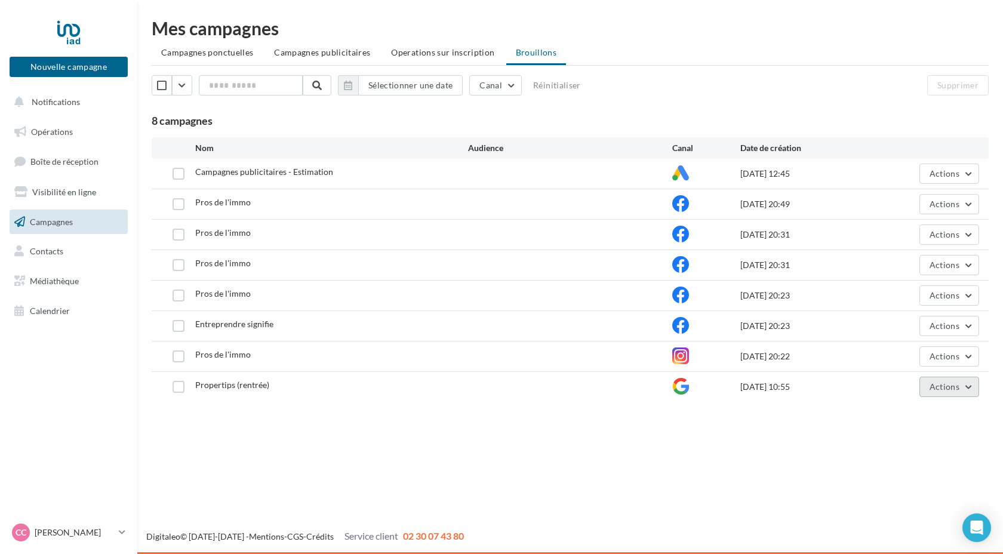
click at [938, 393] on button "Actions" at bounding box center [949, 387] width 60 height 20
click at [821, 444] on div "Nouvelle campagne Nouvelle campagne Notifications Opérations Boîte de réception…" at bounding box center [501, 277] width 1003 height 554
click at [423, 53] on span "Operations sur inscription" at bounding box center [442, 52] width 103 height 10
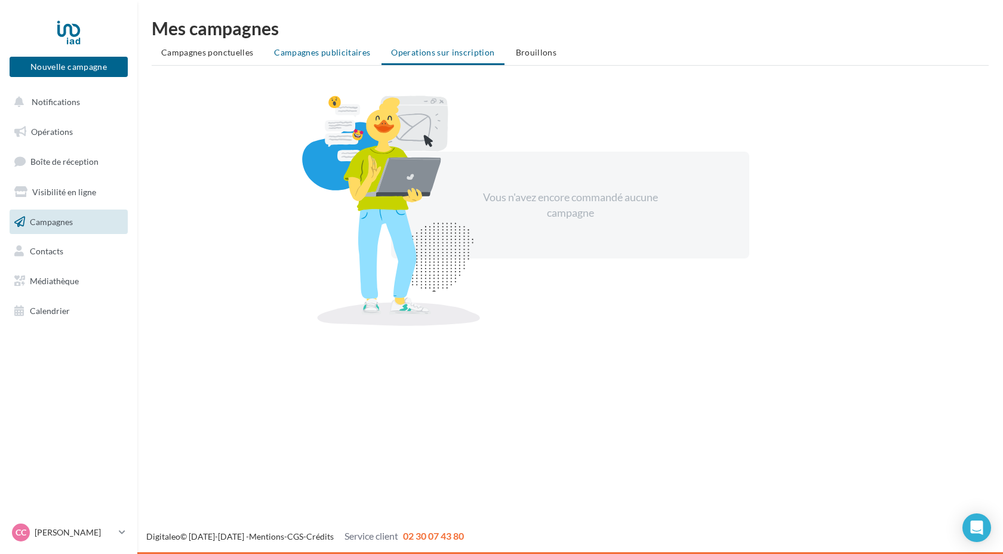
click at [312, 56] on span "Campagnes publicitaires" at bounding box center [322, 52] width 96 height 10
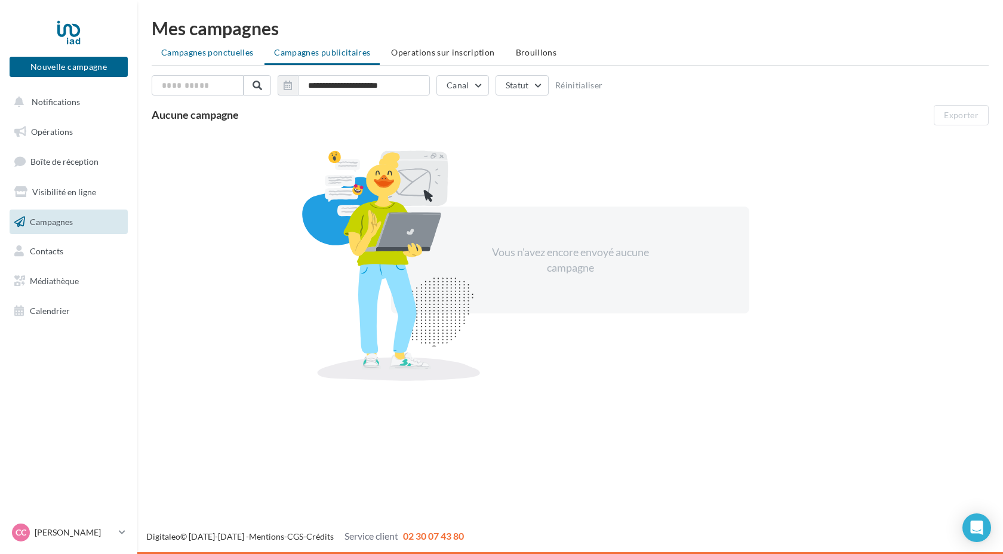
click at [244, 56] on span "Campagnes ponctuelles" at bounding box center [207, 52] width 92 height 10
